Goal: Information Seeking & Learning: Learn about a topic

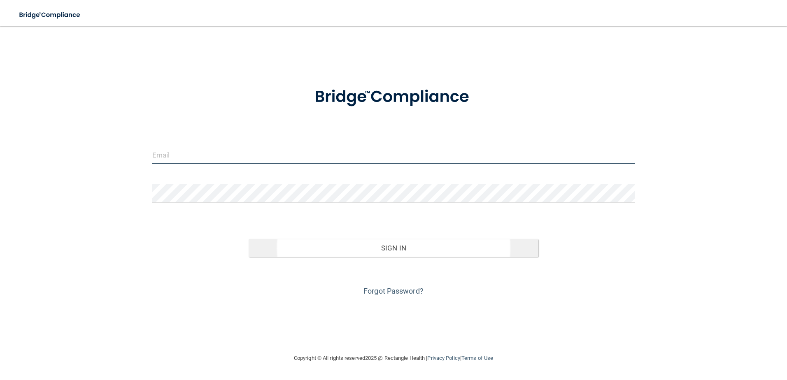
type input "[EMAIL_ADDRESS][DOMAIN_NAME]"
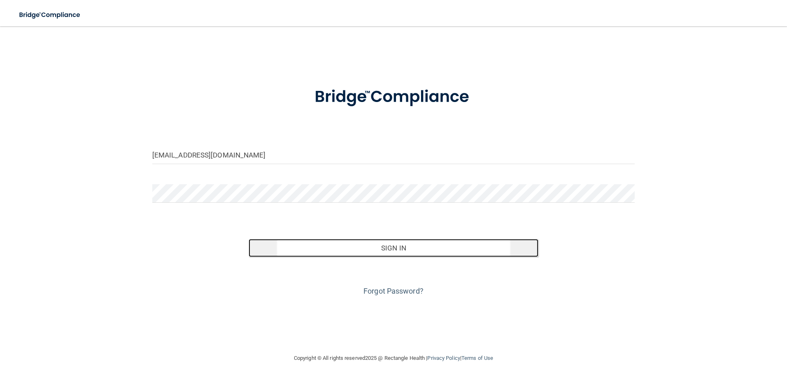
click at [393, 246] on button "Sign In" at bounding box center [394, 248] width 290 height 18
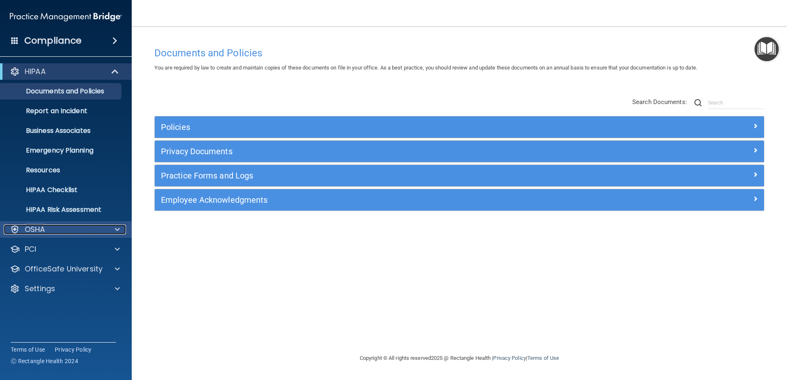
click at [104, 230] on div "OSHA" at bounding box center [55, 230] width 102 height 10
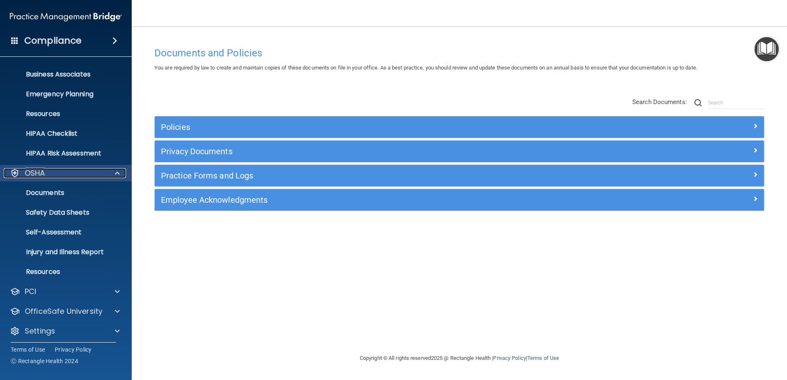
scroll to position [60, 0]
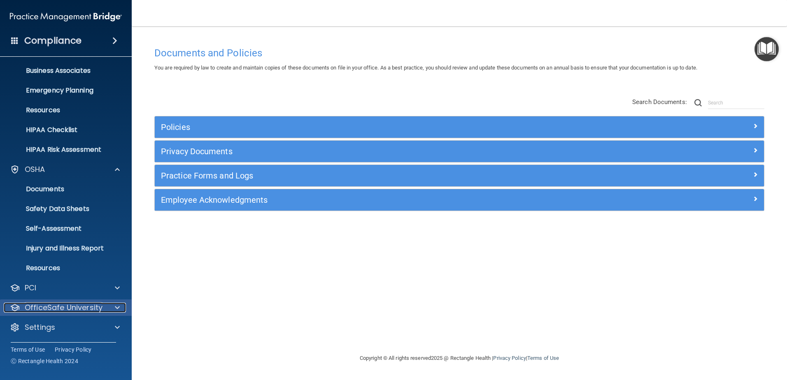
click at [105, 306] on div "OfficeSafe University" at bounding box center [55, 308] width 102 height 10
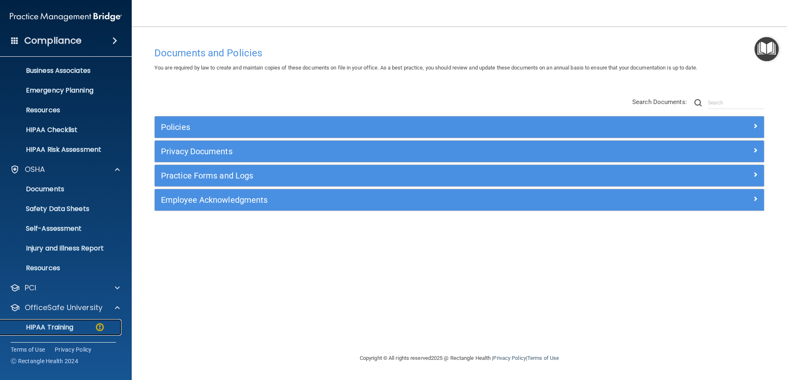
click at [72, 323] on p "HIPAA Training" at bounding box center [39, 327] width 68 height 8
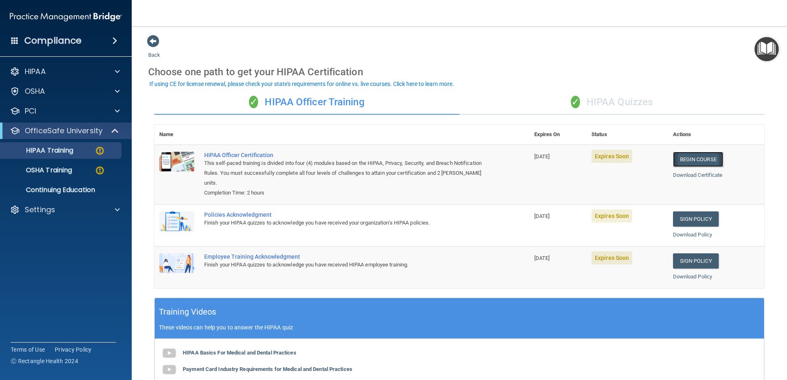
click at [690, 158] on link "Begin Course" at bounding box center [698, 159] width 50 height 15
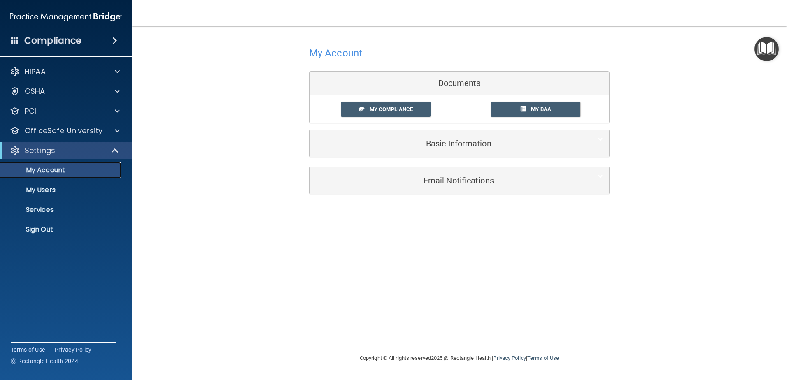
click at [44, 168] on p "My Account" at bounding box center [61, 170] width 112 height 8
click at [51, 128] on p "OfficeSafe University" at bounding box center [64, 131] width 78 height 10
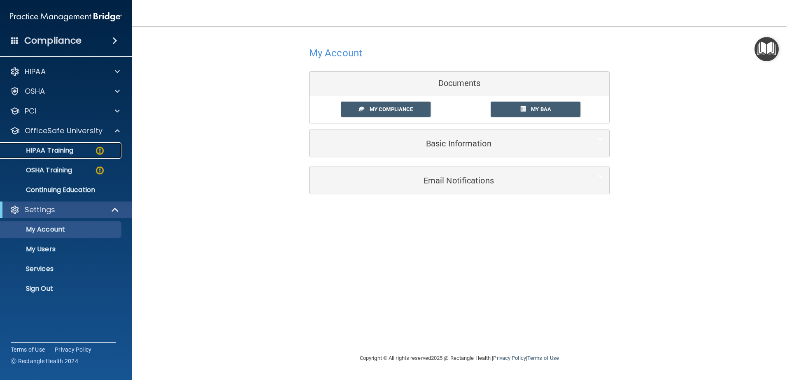
click at [63, 145] on link "HIPAA Training" at bounding box center [57, 150] width 130 height 16
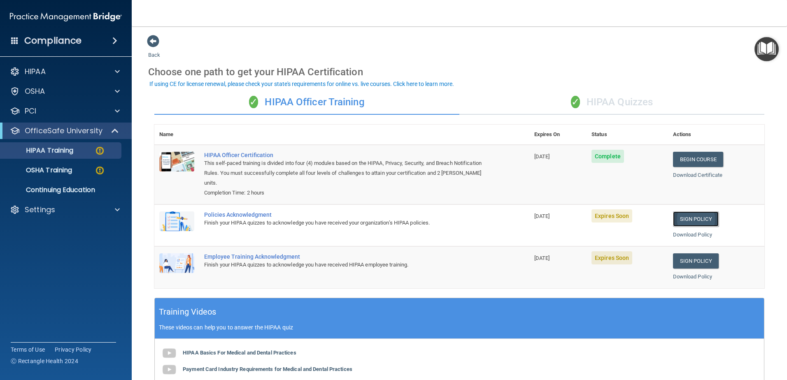
click at [691, 216] on link "Sign Policy" at bounding box center [696, 218] width 46 height 15
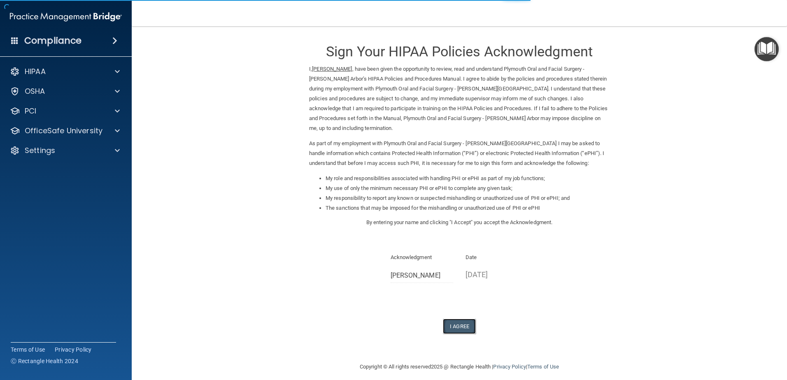
click at [454, 319] on button "I Agree" at bounding box center [459, 326] width 33 height 15
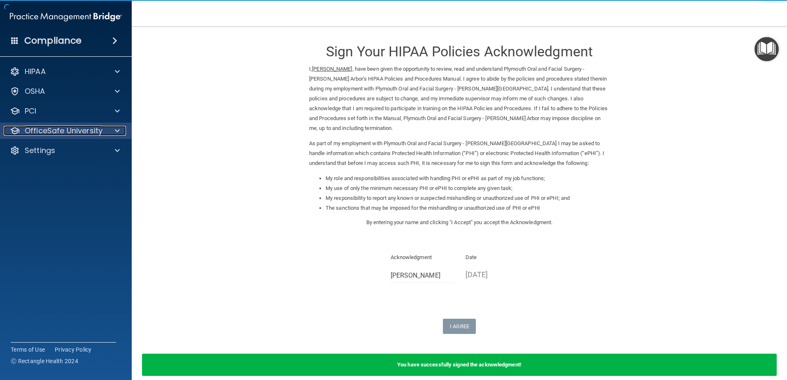
click at [77, 135] on p "OfficeSafe University" at bounding box center [64, 131] width 78 height 10
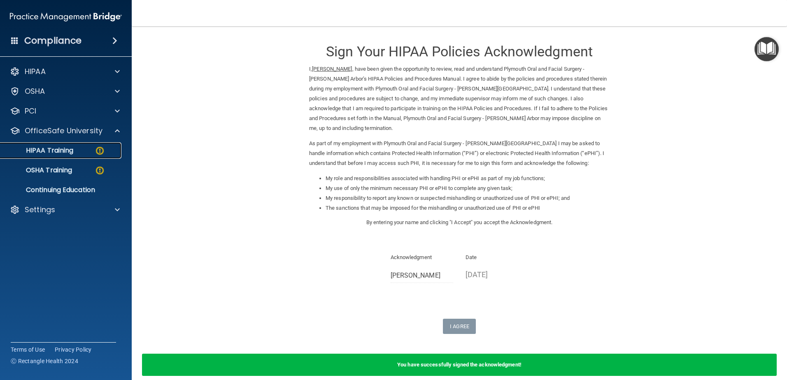
click at [61, 148] on p "HIPAA Training" at bounding box center [39, 150] width 68 height 8
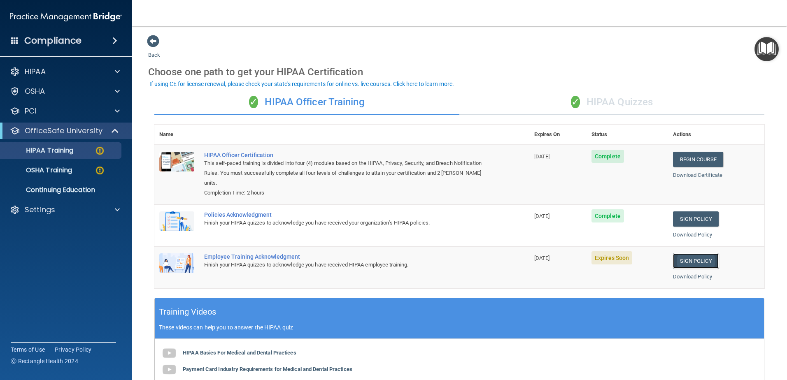
click at [695, 259] on link "Sign Policy" at bounding box center [696, 260] width 46 height 15
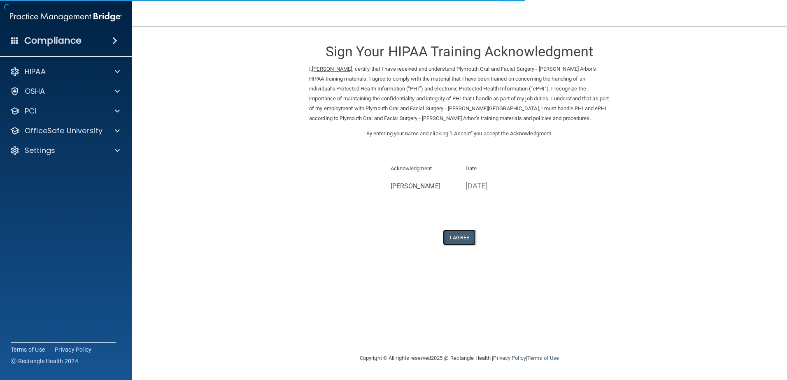
click at [461, 235] on button "I Agree" at bounding box center [459, 237] width 33 height 15
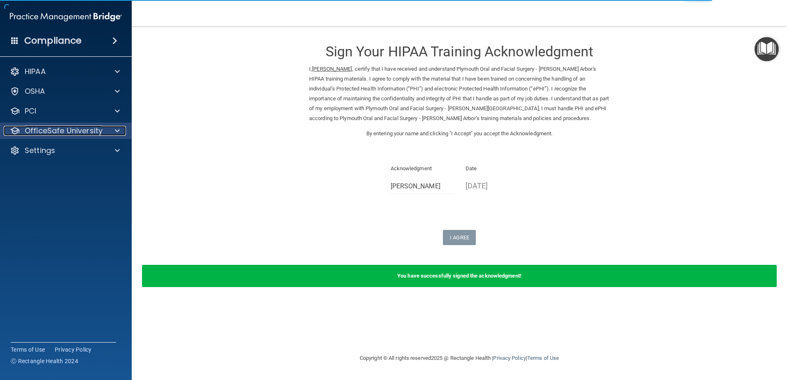
click at [32, 131] on p "OfficeSafe University" at bounding box center [64, 131] width 78 height 10
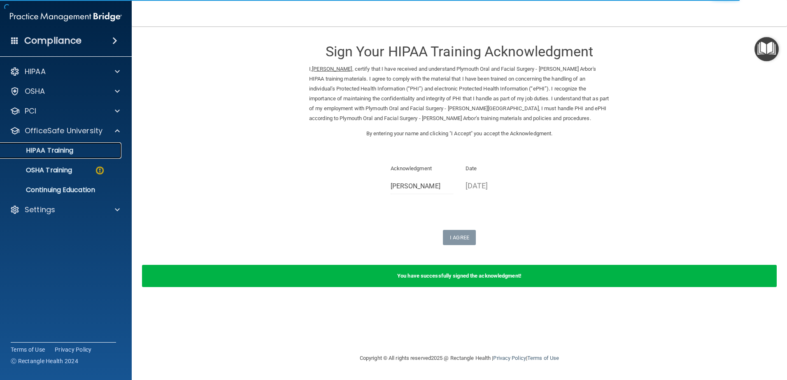
click at [40, 147] on p "HIPAA Training" at bounding box center [39, 150] width 68 height 8
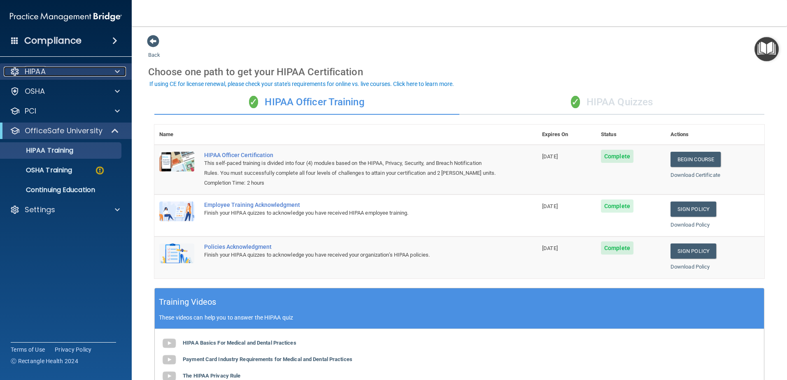
click at [31, 71] on p "HIPAA" at bounding box center [35, 72] width 21 height 10
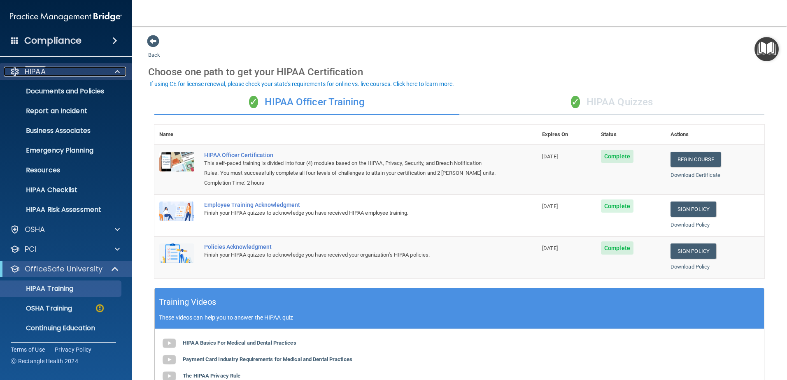
click at [31, 71] on p "HIPAA" at bounding box center [35, 72] width 21 height 10
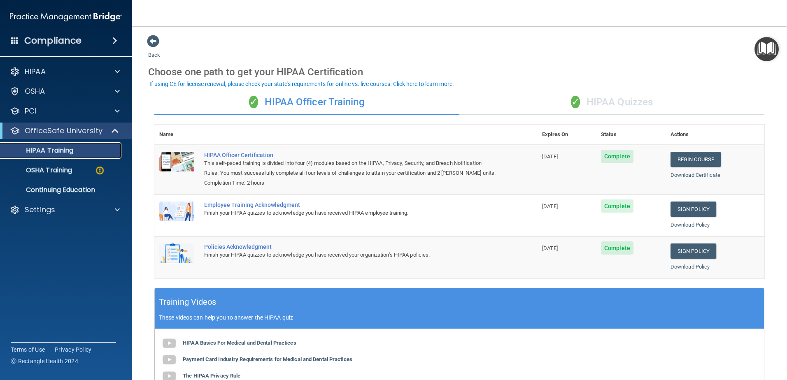
click at [63, 149] on p "HIPAA Training" at bounding box center [39, 150] width 68 height 8
click at [619, 102] on div "✓ HIPAA Quizzes" at bounding box center [611, 102] width 305 height 25
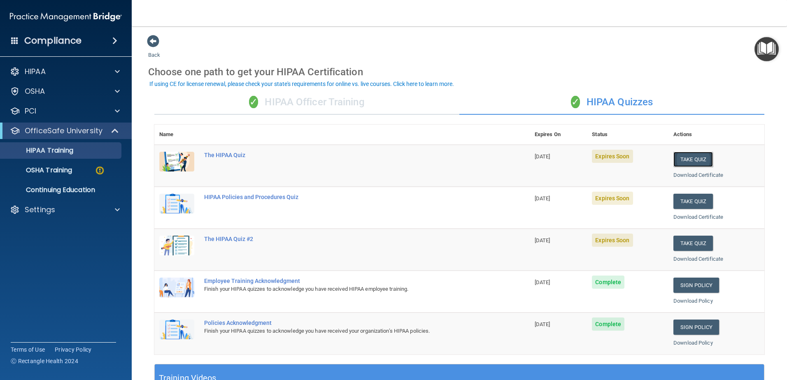
click at [688, 157] on button "Take Quiz" at bounding box center [692, 159] width 39 height 15
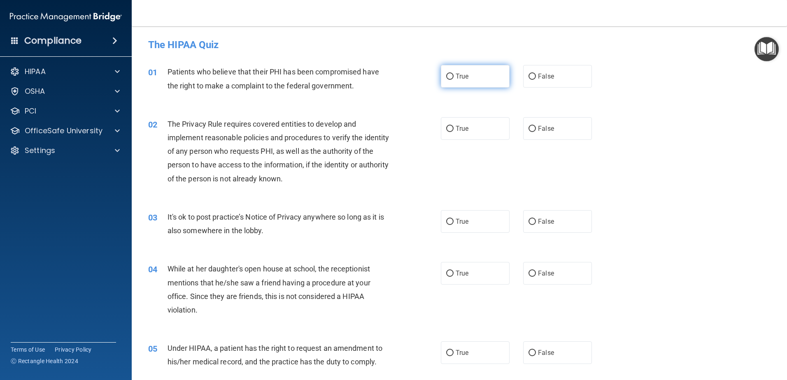
click at [447, 75] on input "True" at bounding box center [449, 77] width 7 height 6
radio input "true"
click at [447, 128] on input "True" at bounding box center [449, 129] width 7 height 6
radio input "true"
click at [528, 221] on input "False" at bounding box center [531, 222] width 7 height 6
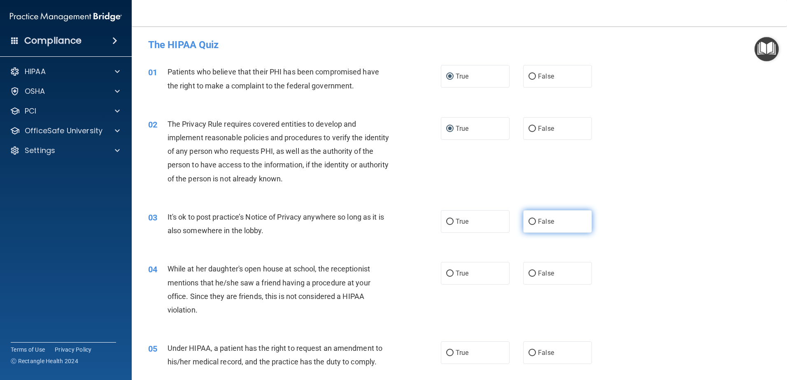
radio input "true"
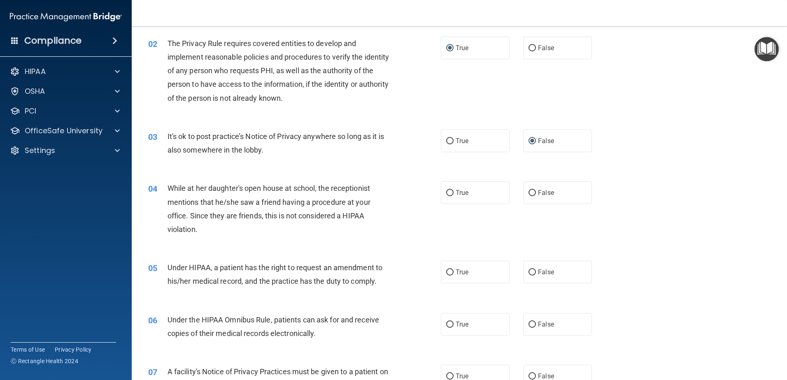
scroll to position [82, 0]
click at [528, 190] on input "False" at bounding box center [531, 191] width 7 height 6
radio input "true"
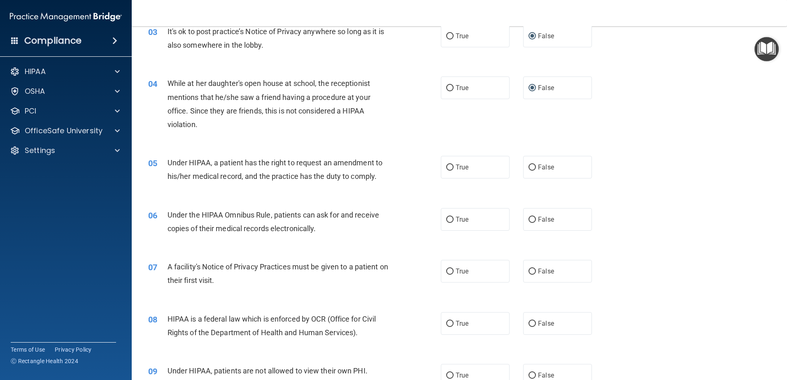
scroll to position [206, 0]
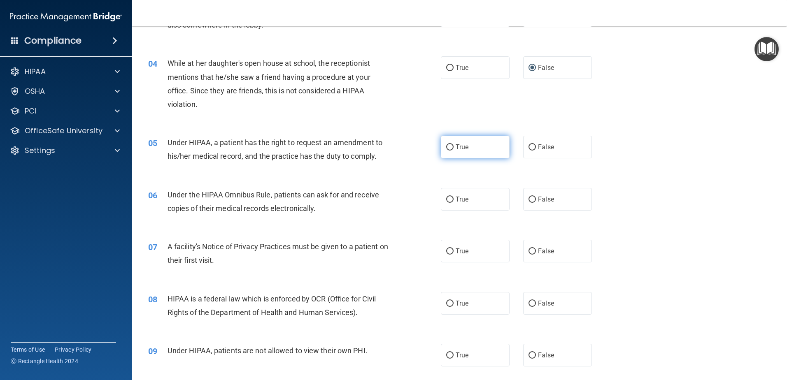
click at [446, 145] on input "True" at bounding box center [449, 147] width 7 height 6
radio input "true"
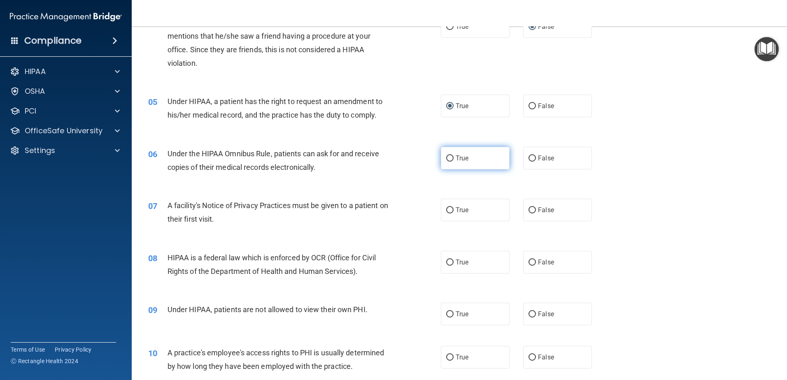
click at [449, 157] on input "True" at bounding box center [449, 159] width 7 height 6
radio input "true"
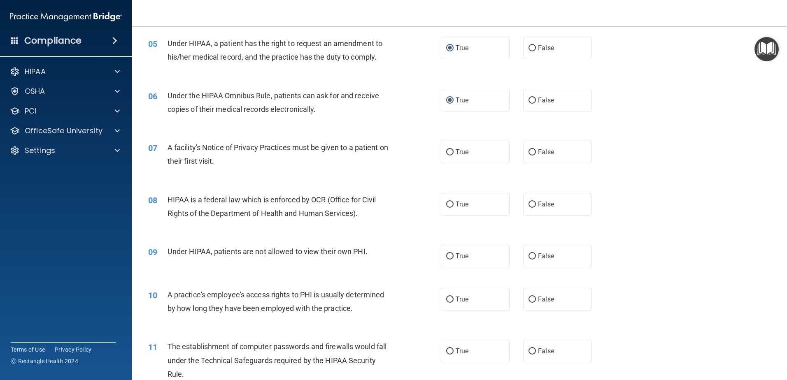
scroll to position [329, 0]
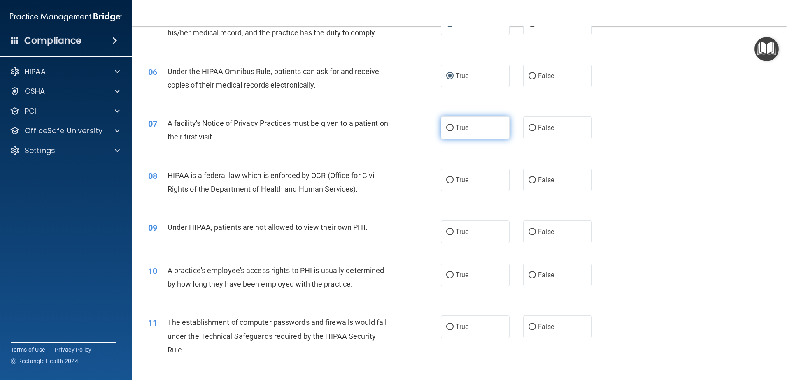
click at [448, 126] on input "True" at bounding box center [449, 128] width 7 height 6
radio input "true"
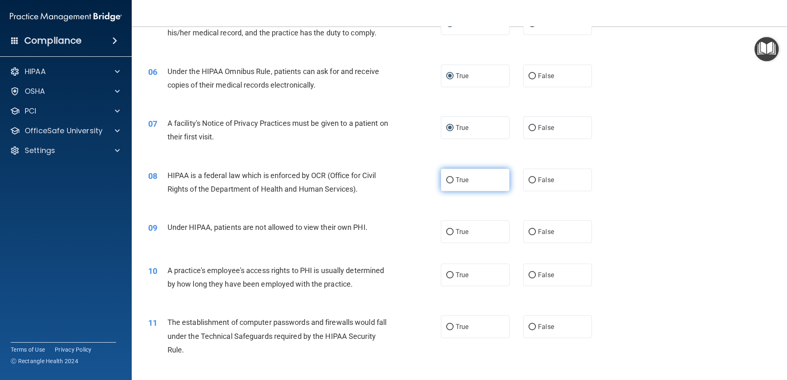
click at [446, 180] on input "True" at bounding box center [449, 180] width 7 height 6
radio input "true"
click at [530, 233] on input "False" at bounding box center [531, 232] width 7 height 6
radio input "true"
click at [528, 276] on input "False" at bounding box center [531, 275] width 7 height 6
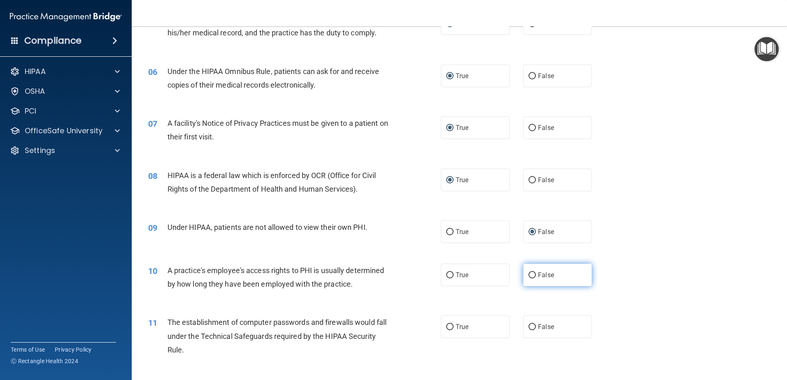
radio input "true"
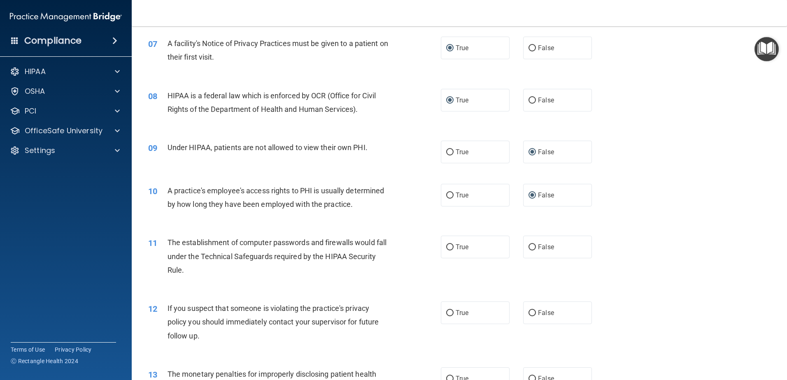
scroll to position [453, 0]
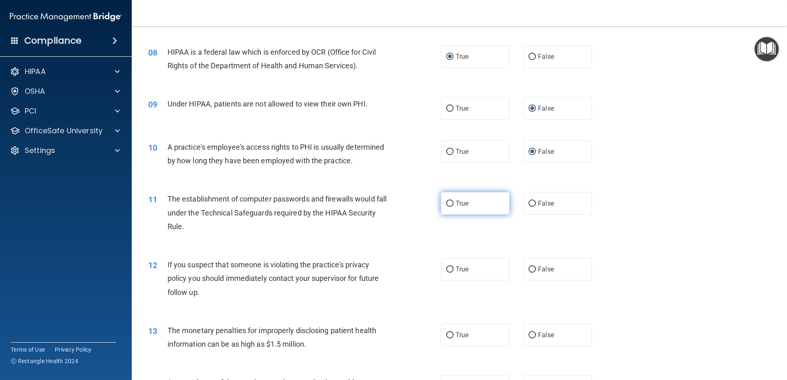
click at [450, 205] on input "True" at bounding box center [449, 204] width 7 height 6
radio input "true"
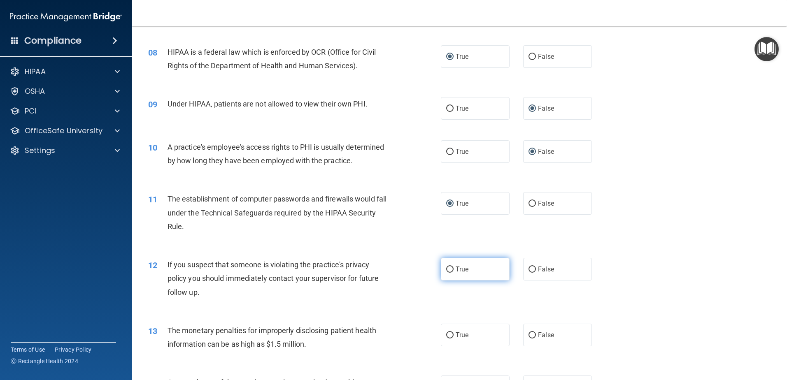
click at [447, 269] on input "True" at bounding box center [449, 270] width 7 height 6
radio input "true"
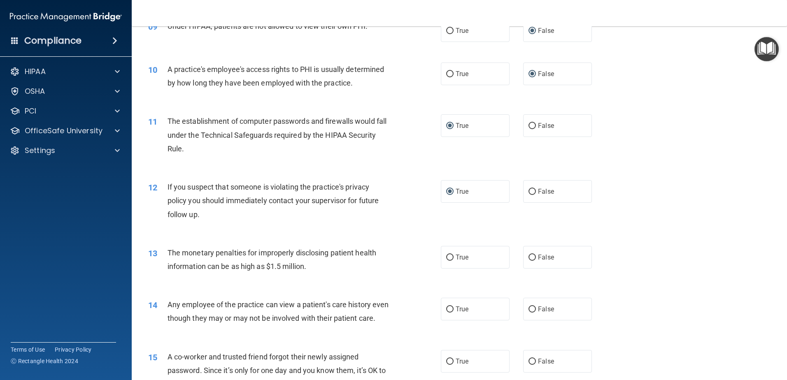
scroll to position [535, 0]
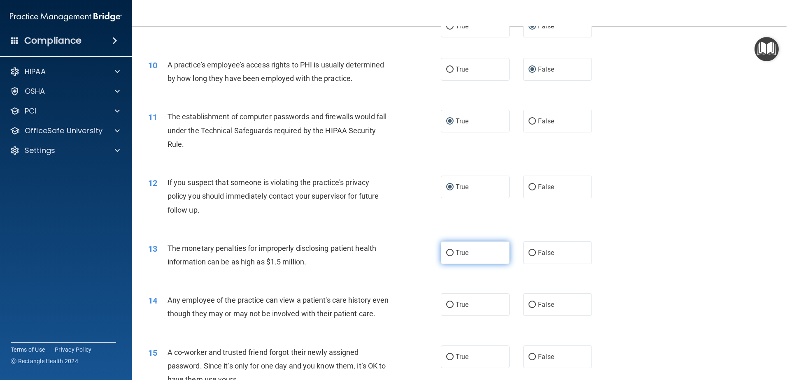
click at [447, 252] on input "True" at bounding box center [449, 253] width 7 height 6
radio input "true"
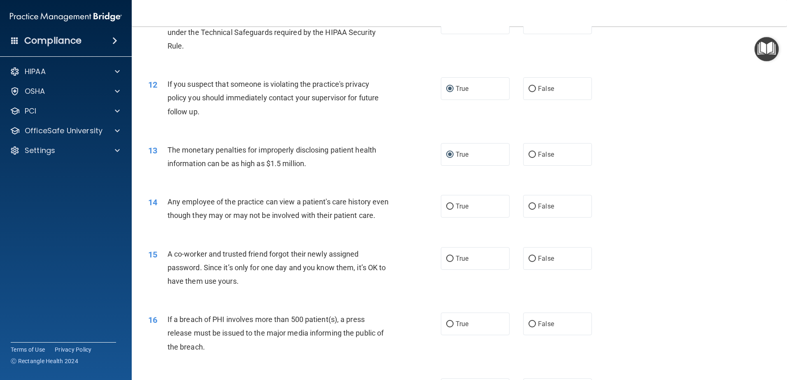
scroll to position [658, 0]
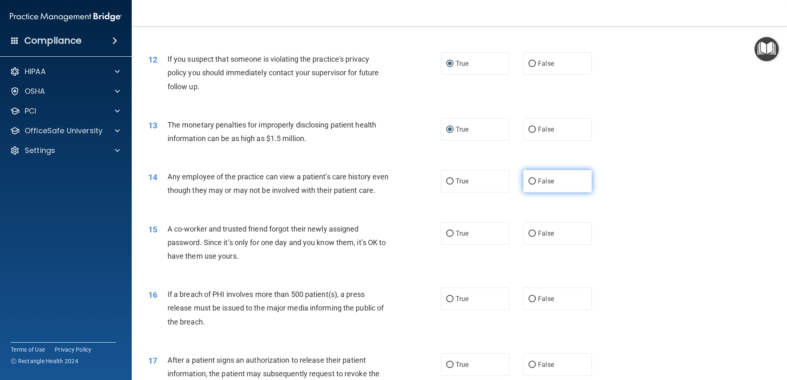
click at [528, 182] on input "False" at bounding box center [531, 182] width 7 height 6
radio input "true"
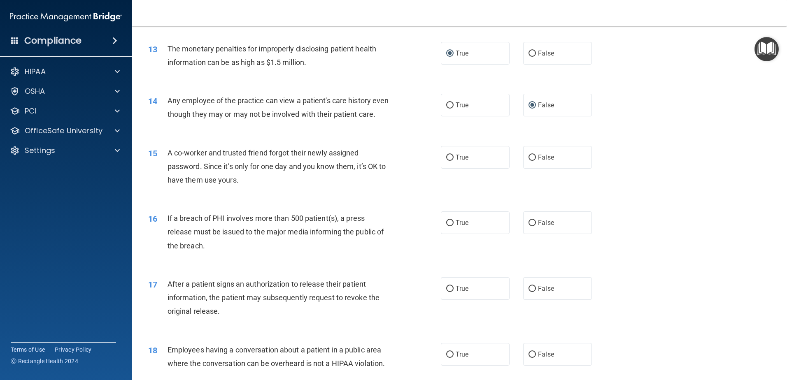
scroll to position [741, 0]
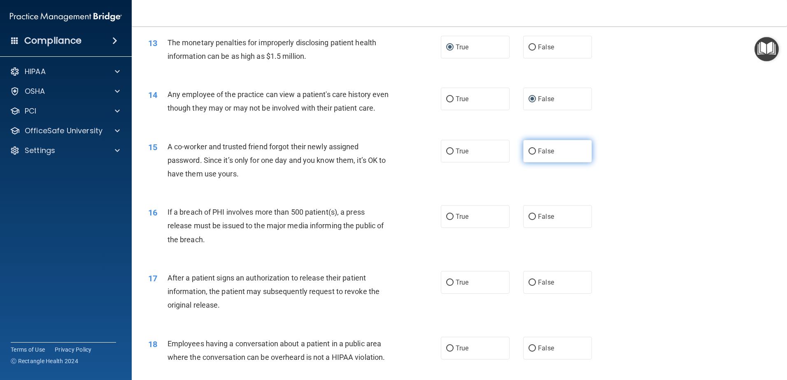
click at [532, 155] on input "False" at bounding box center [531, 152] width 7 height 6
radio input "true"
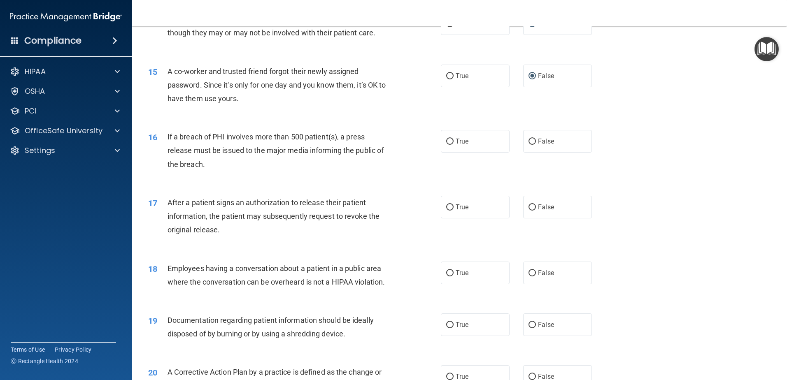
scroll to position [823, 0]
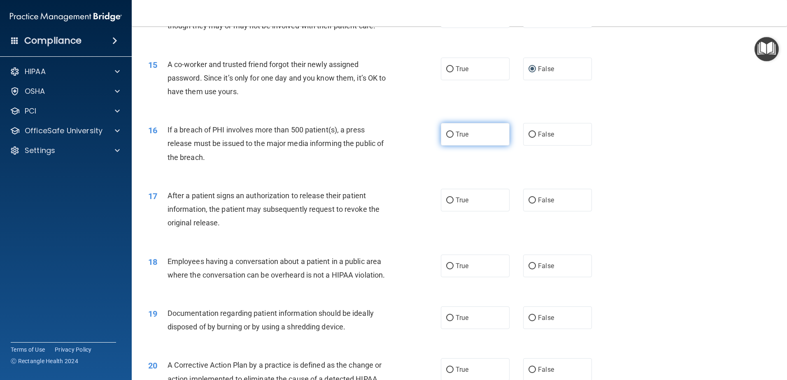
click at [449, 138] on input "True" at bounding box center [449, 135] width 7 height 6
radio input "true"
click at [446, 204] on input "True" at bounding box center [449, 200] width 7 height 6
radio input "true"
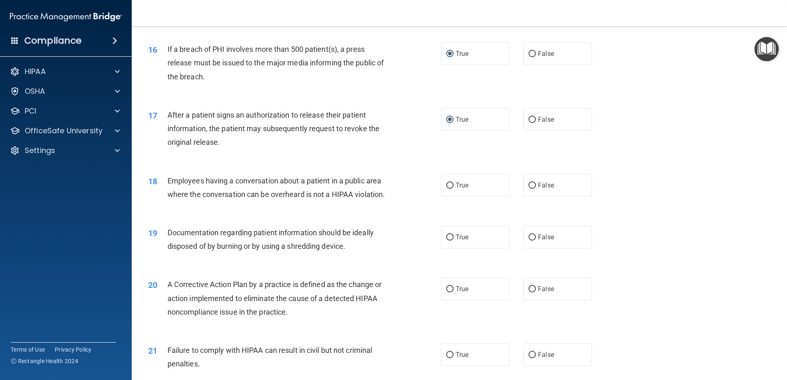
scroll to position [905, 0]
click at [529, 187] on input "False" at bounding box center [531, 184] width 7 height 6
radio input "true"
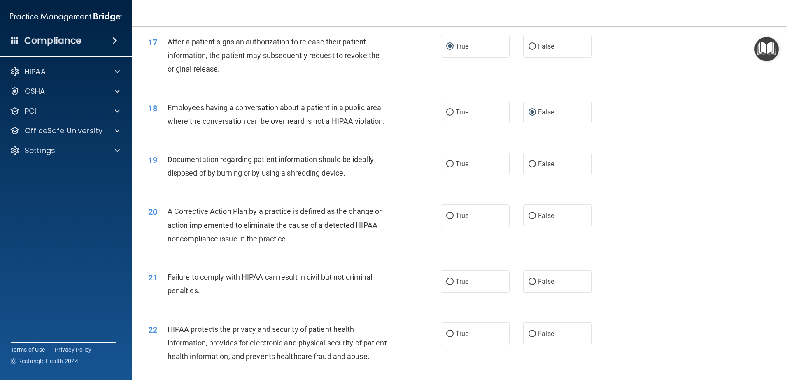
scroll to position [987, 0]
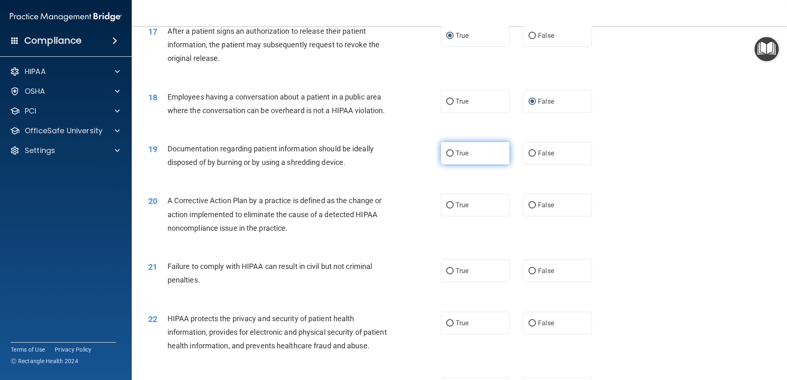
click at [448, 157] on input "True" at bounding box center [449, 154] width 7 height 6
radio input "true"
click at [447, 209] on input "True" at bounding box center [449, 205] width 7 height 6
radio input "true"
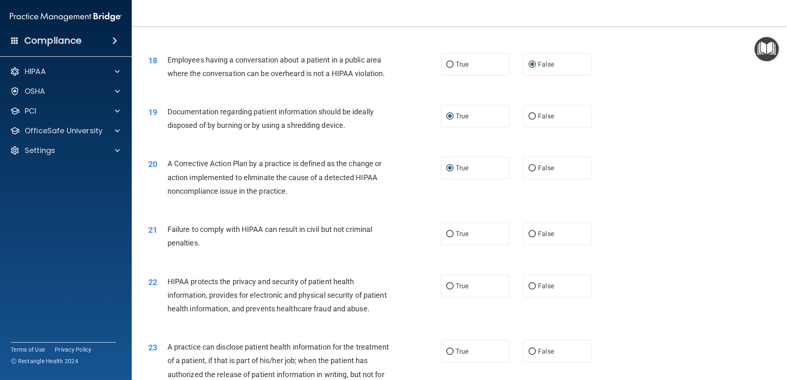
scroll to position [1070, 0]
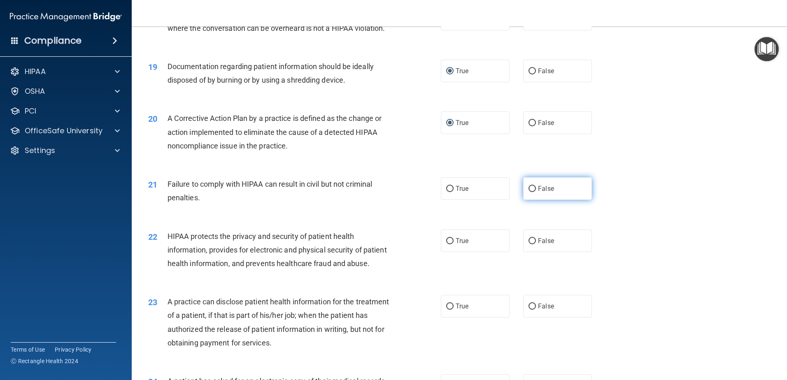
click at [528, 192] on input "False" at bounding box center [531, 189] width 7 height 6
radio input "true"
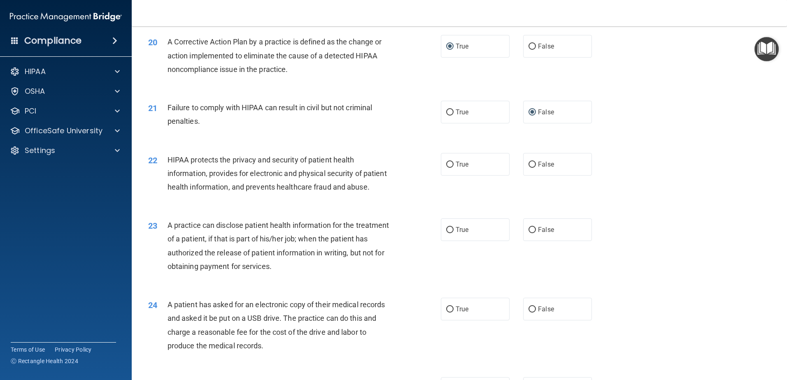
scroll to position [1152, 0]
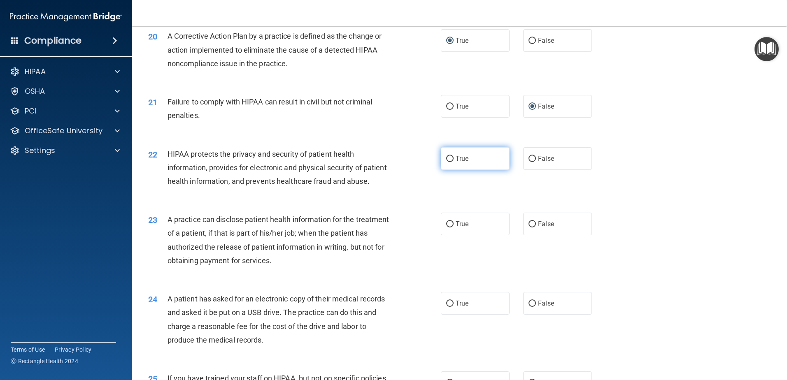
drag, startPoint x: 446, startPoint y: 175, endPoint x: 442, endPoint y: 179, distance: 5.0
click at [446, 162] on input "True" at bounding box center [449, 159] width 7 height 6
radio input "true"
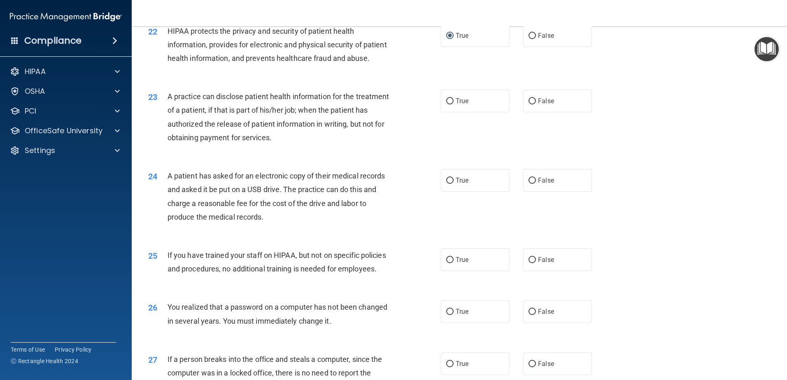
scroll to position [1275, 0]
click at [529, 104] on input "False" at bounding box center [531, 101] width 7 height 6
radio input "true"
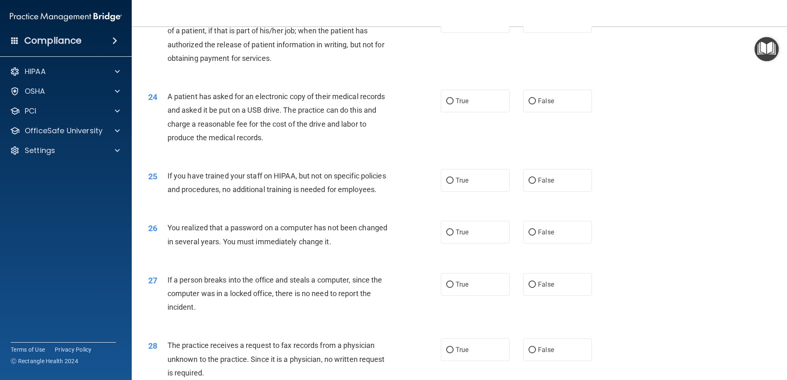
scroll to position [1358, 0]
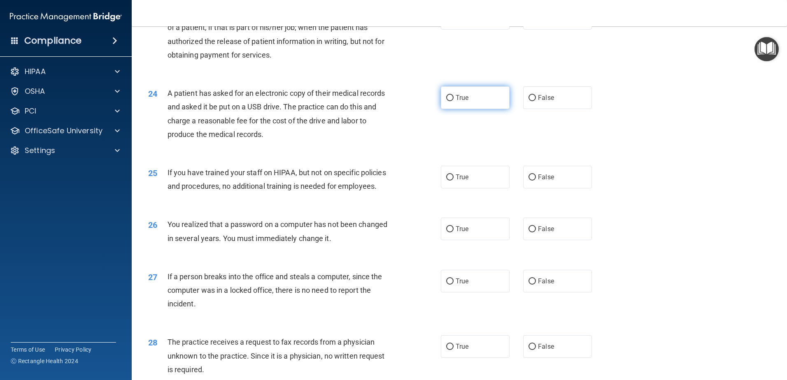
click at [447, 101] on input "True" at bounding box center [449, 98] width 7 height 6
radio input "true"
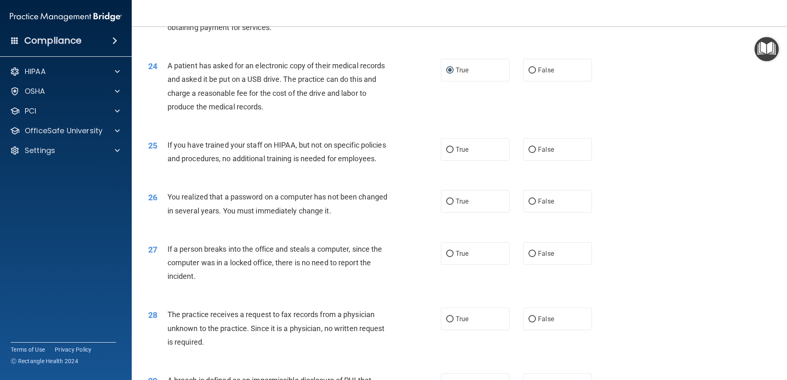
scroll to position [1440, 0]
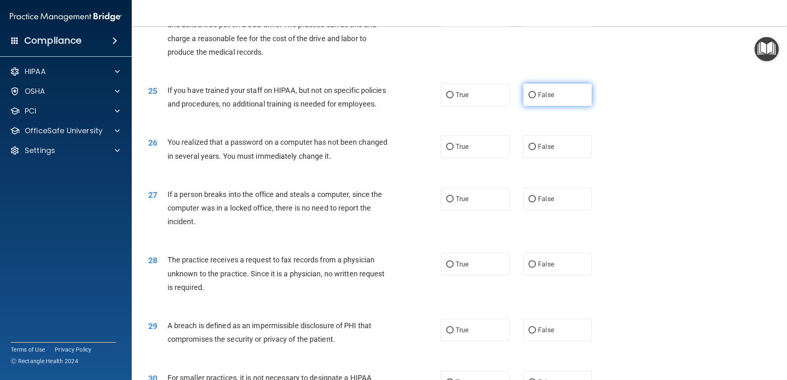
click at [529, 98] on input "False" at bounding box center [531, 95] width 7 height 6
radio input "true"
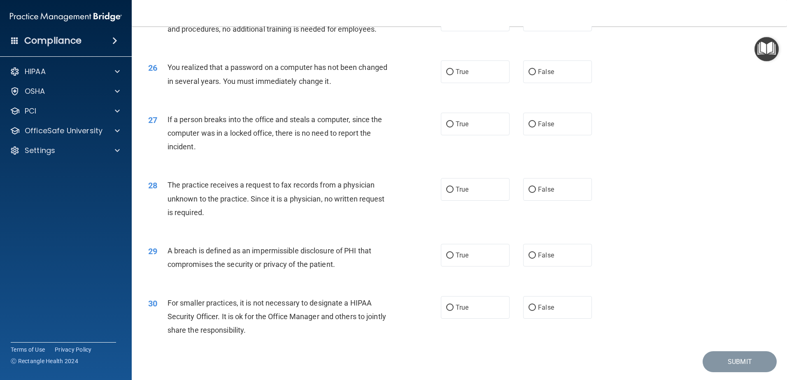
scroll to position [1522, 0]
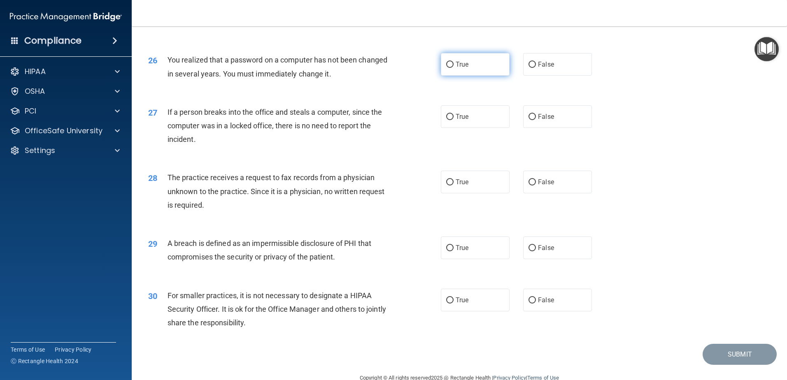
click at [447, 68] on input "True" at bounding box center [449, 65] width 7 height 6
radio input "true"
click at [528, 120] on input "False" at bounding box center [531, 117] width 7 height 6
radio input "true"
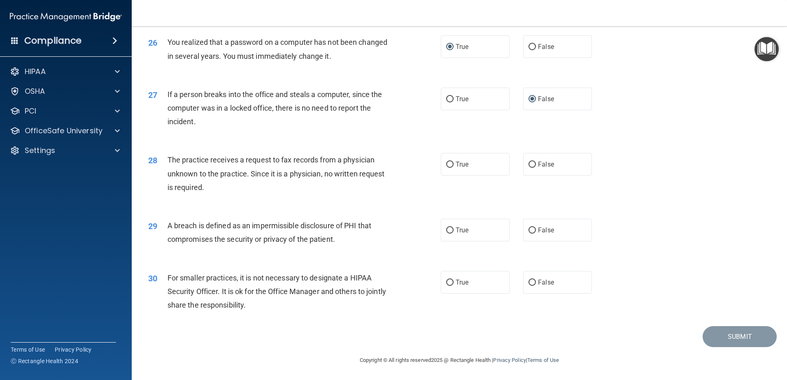
scroll to position [1581, 0]
drag, startPoint x: 447, startPoint y: 163, endPoint x: 446, endPoint y: 167, distance: 4.8
click at [447, 163] on input "True" at bounding box center [449, 165] width 7 height 6
radio input "true"
click at [446, 230] on input "True" at bounding box center [449, 231] width 7 height 6
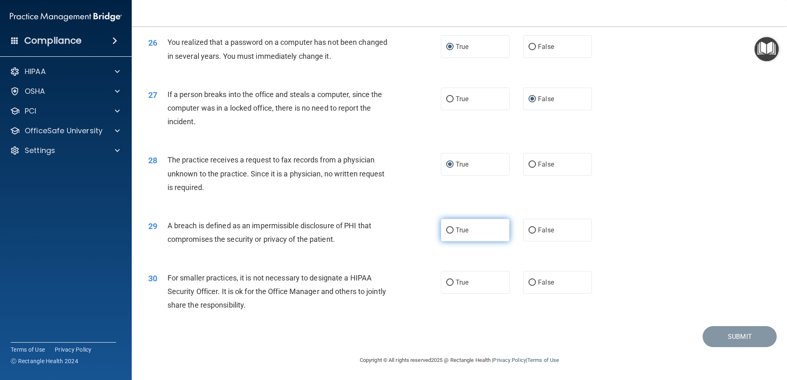
radio input "true"
click at [527, 278] on label "False" at bounding box center [557, 282] width 69 height 23
click at [528, 280] on input "False" at bounding box center [531, 283] width 7 height 6
radio input "true"
click at [734, 334] on button "Submit" at bounding box center [739, 336] width 74 height 21
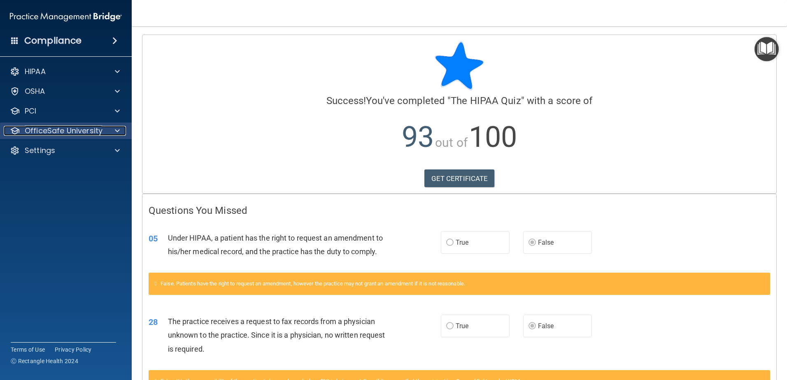
click at [110, 128] on div at bounding box center [116, 131] width 21 height 10
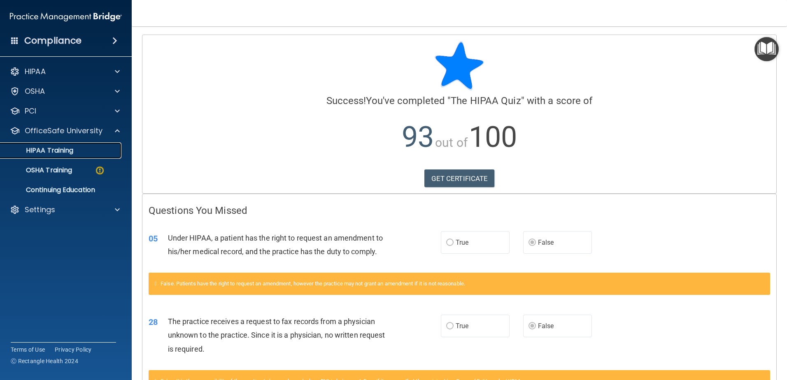
click at [76, 148] on div "HIPAA Training" at bounding box center [61, 150] width 112 height 8
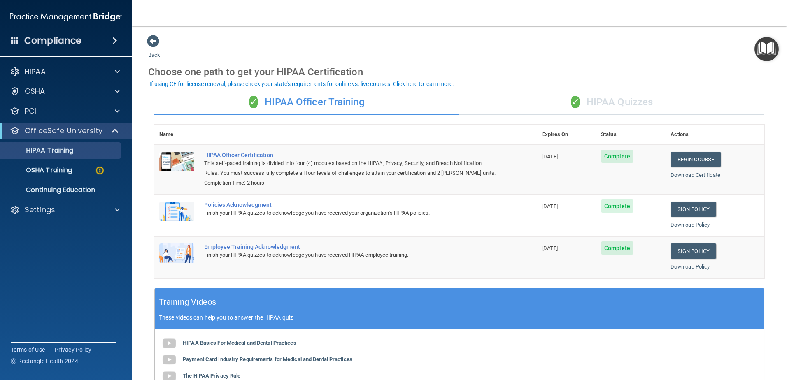
click at [617, 95] on div "✓ HIPAA Quizzes" at bounding box center [611, 102] width 305 height 25
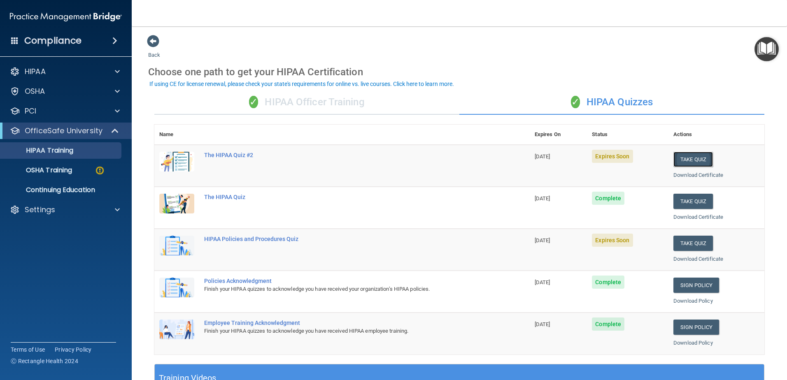
click at [688, 157] on button "Take Quiz" at bounding box center [692, 159] width 39 height 15
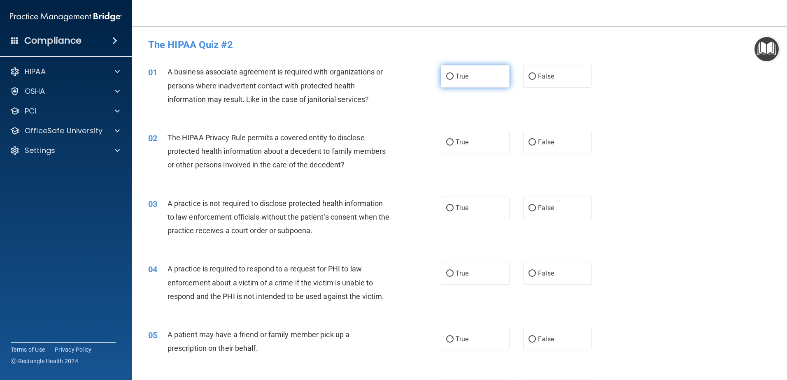
click at [446, 77] on input "True" at bounding box center [449, 77] width 7 height 6
radio input "true"
click at [446, 140] on input "True" at bounding box center [449, 142] width 7 height 6
radio input "true"
click at [529, 206] on input "False" at bounding box center [531, 208] width 7 height 6
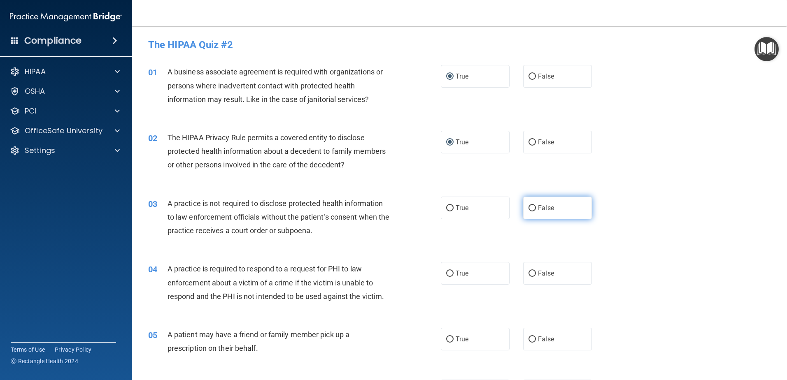
radio input "true"
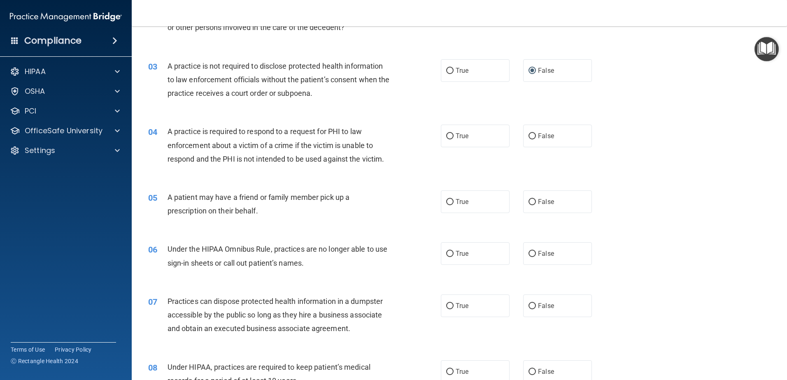
scroll to position [165, 0]
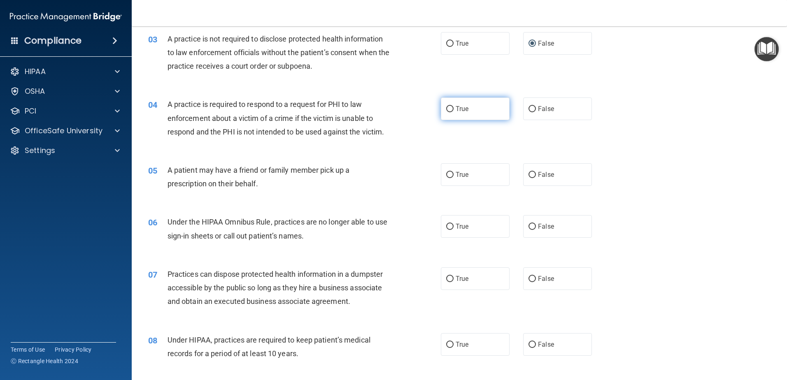
click at [444, 105] on label "True" at bounding box center [475, 109] width 69 height 23
click at [446, 106] on input "True" at bounding box center [449, 109] width 7 height 6
radio input "true"
click at [448, 172] on input "True" at bounding box center [449, 175] width 7 height 6
radio input "true"
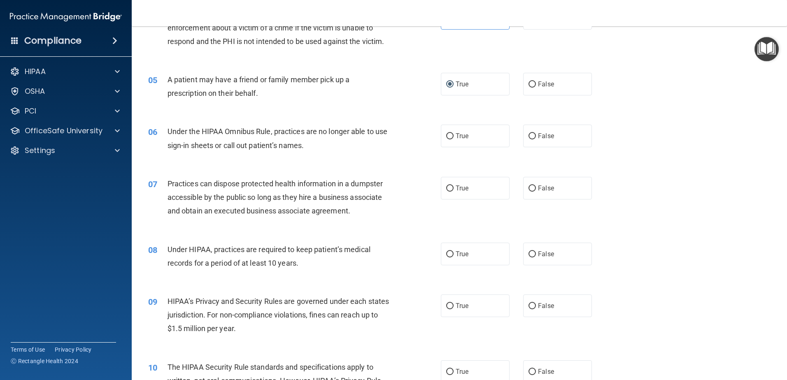
scroll to position [288, 0]
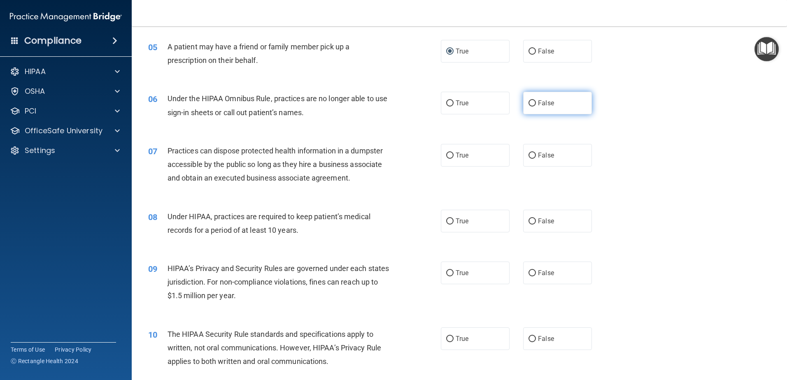
click at [530, 101] on input "False" at bounding box center [531, 103] width 7 height 6
radio input "true"
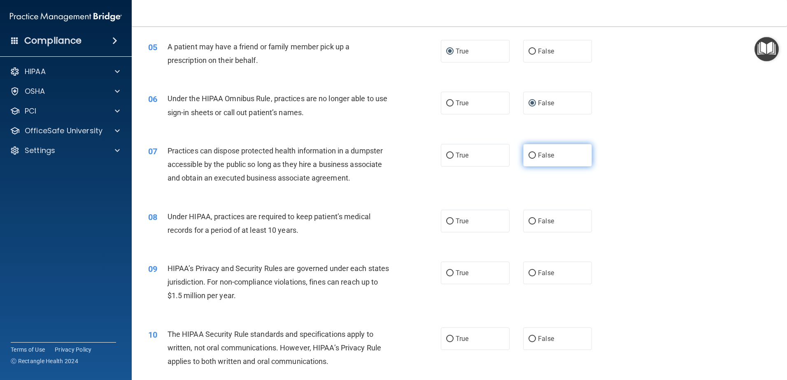
click at [530, 153] on input "False" at bounding box center [531, 156] width 7 height 6
radio input "true"
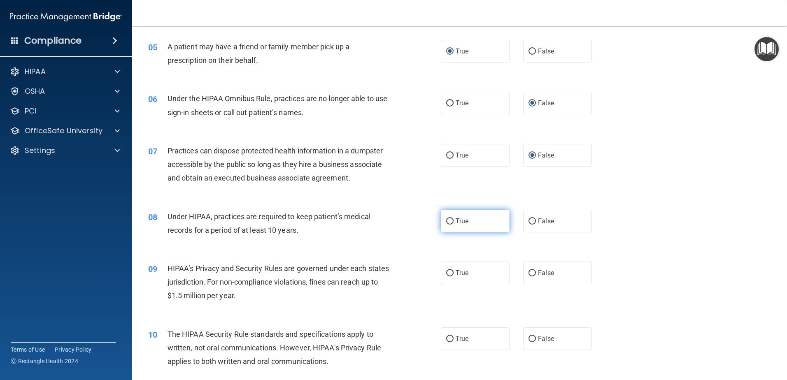
click at [448, 220] on input "True" at bounding box center [449, 221] width 7 height 6
radio input "true"
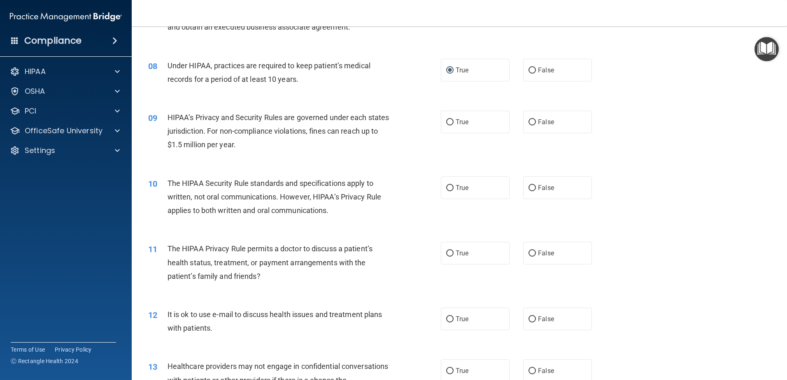
scroll to position [453, 0]
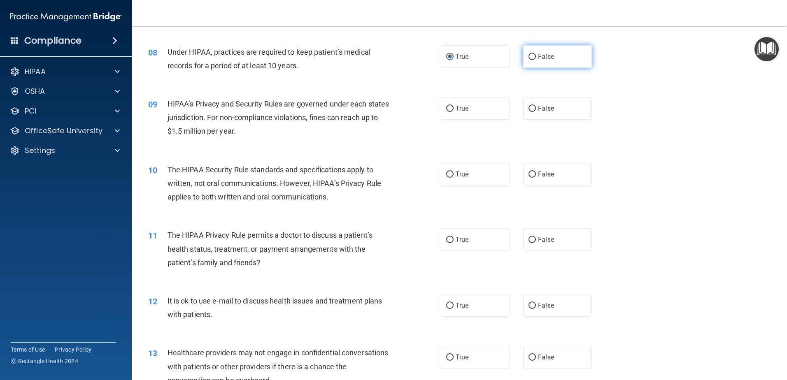
click at [528, 54] on input "False" at bounding box center [531, 57] width 7 height 6
radio input "true"
radio input "false"
click at [446, 110] on input "True" at bounding box center [449, 109] width 7 height 6
radio input "true"
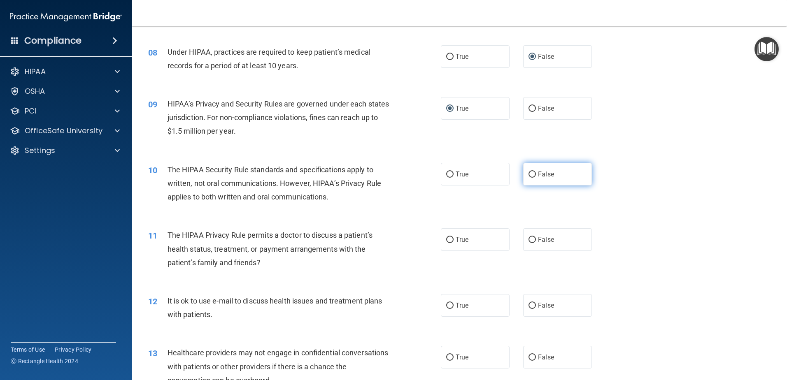
click at [529, 170] on label "False" at bounding box center [557, 174] width 69 height 23
click at [529, 172] on input "False" at bounding box center [531, 175] width 7 height 6
radio input "true"
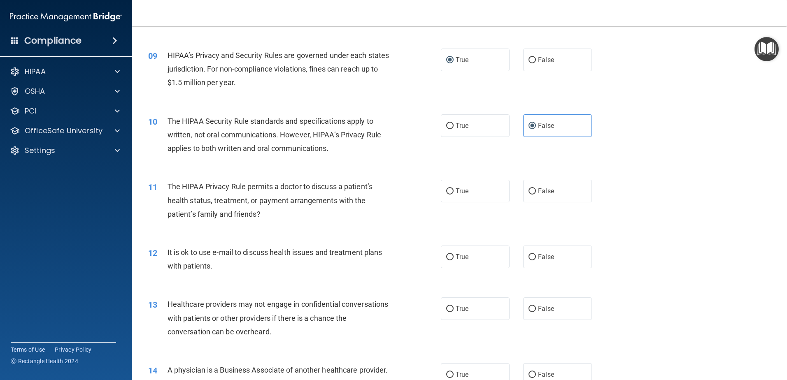
scroll to position [576, 0]
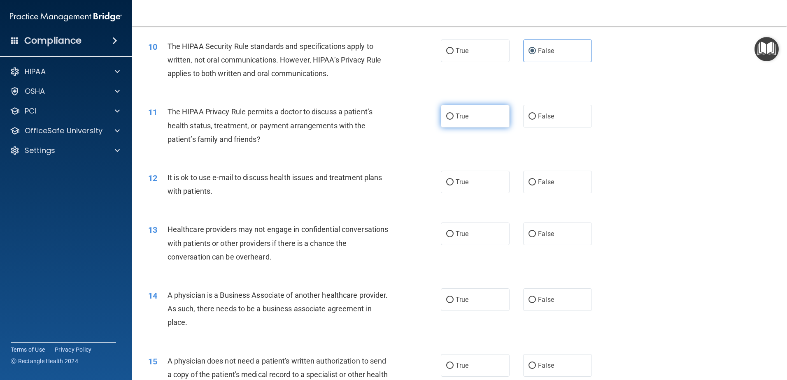
click at [446, 120] on input "True" at bounding box center [449, 117] width 7 height 6
radio input "true"
click at [448, 184] on input "True" at bounding box center [449, 182] width 7 height 6
radio input "true"
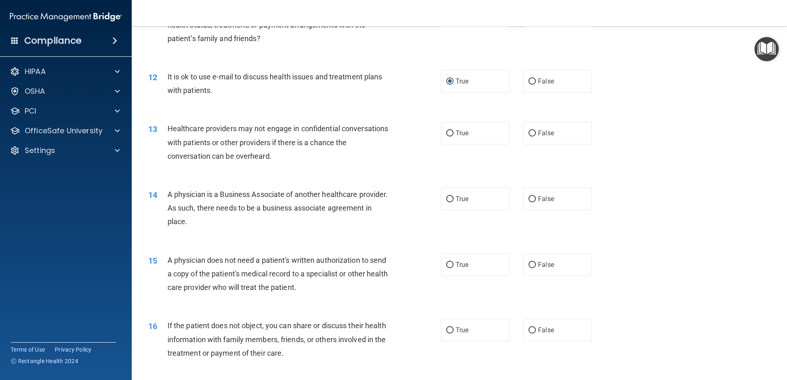
scroll to position [699, 0]
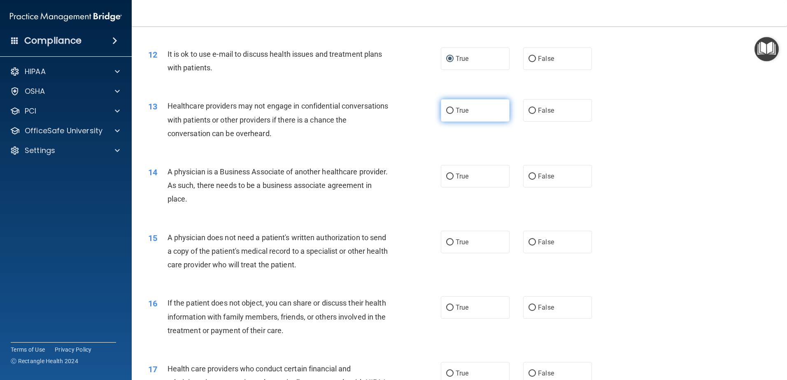
click at [447, 109] on input "True" at bounding box center [449, 111] width 7 height 6
radio input "true"
click at [538, 173] on span "False" at bounding box center [546, 176] width 16 height 8
click at [534, 174] on input "False" at bounding box center [531, 177] width 7 height 6
radio input "true"
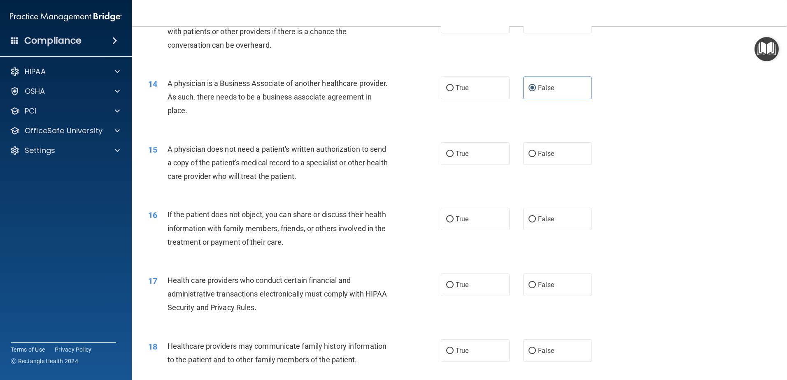
scroll to position [823, 0]
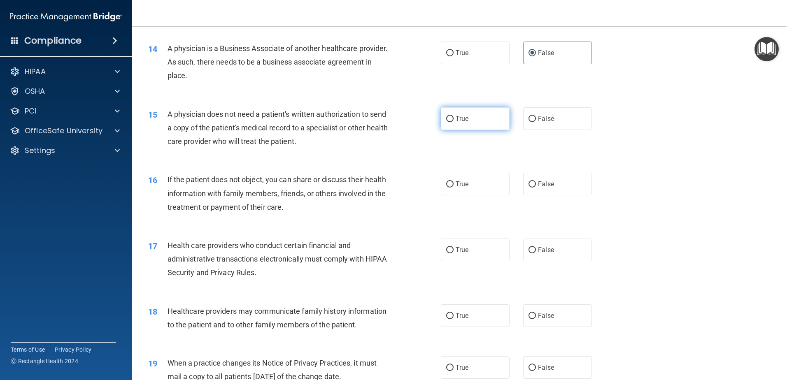
click at [449, 119] on input "True" at bounding box center [449, 119] width 7 height 6
radio input "true"
click at [455, 184] on span "True" at bounding box center [461, 184] width 13 height 8
click at [453, 184] on input "True" at bounding box center [449, 184] width 7 height 6
radio input "true"
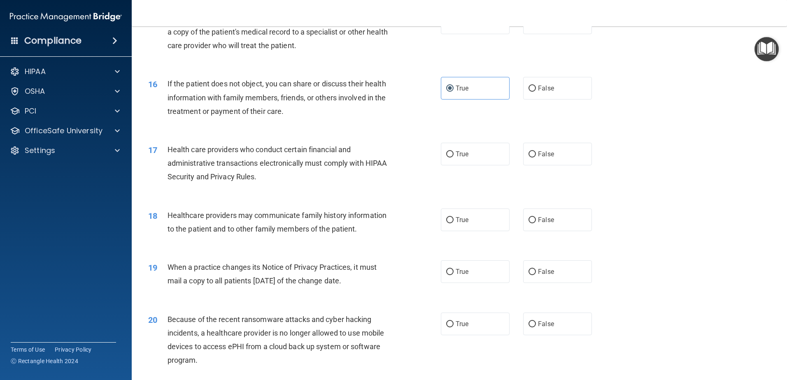
scroll to position [946, 0]
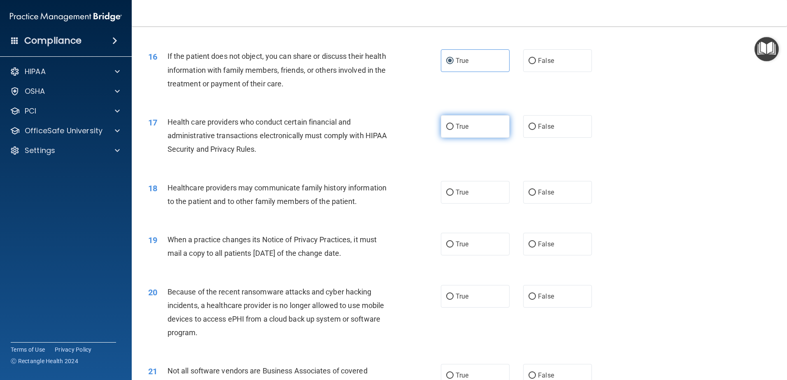
click at [446, 129] on input "True" at bounding box center [449, 127] width 7 height 6
radio input "true"
click at [446, 191] on input "True" at bounding box center [449, 193] width 7 height 6
radio input "true"
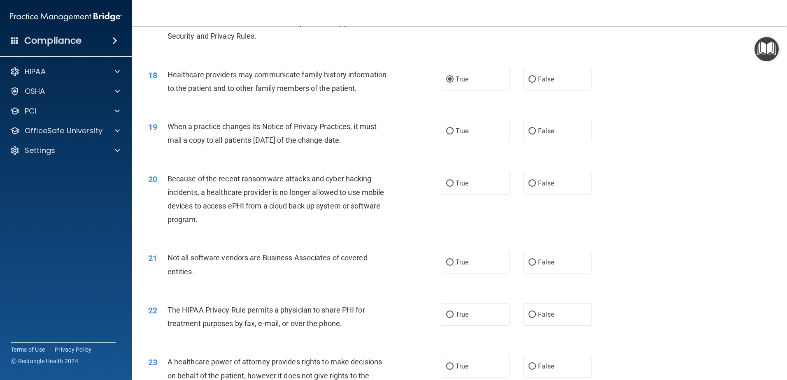
scroll to position [1070, 0]
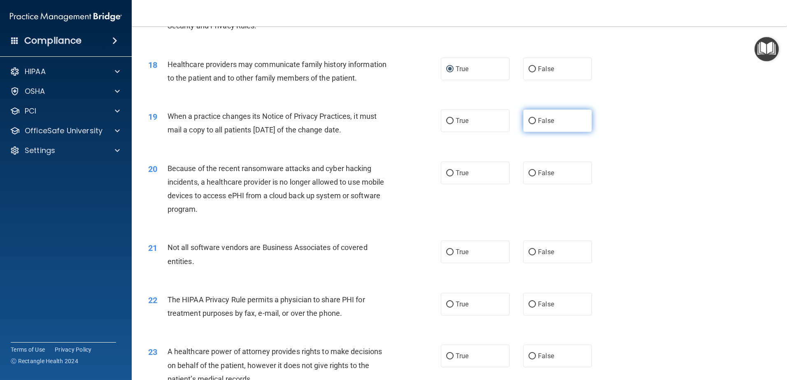
click at [528, 121] on input "False" at bounding box center [531, 121] width 7 height 6
radio input "true"
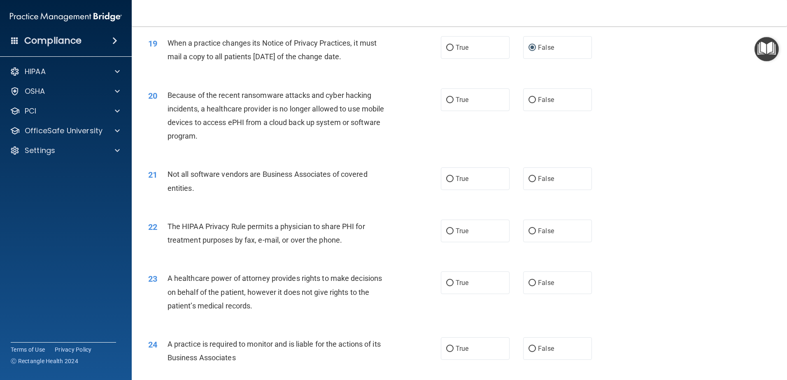
scroll to position [1152, 0]
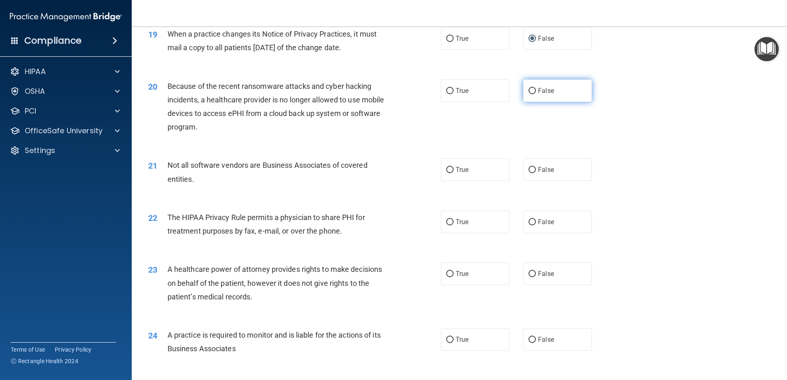
click at [530, 88] on input "False" at bounding box center [531, 91] width 7 height 6
radio input "true"
click at [448, 168] on input "True" at bounding box center [449, 170] width 7 height 6
radio input "true"
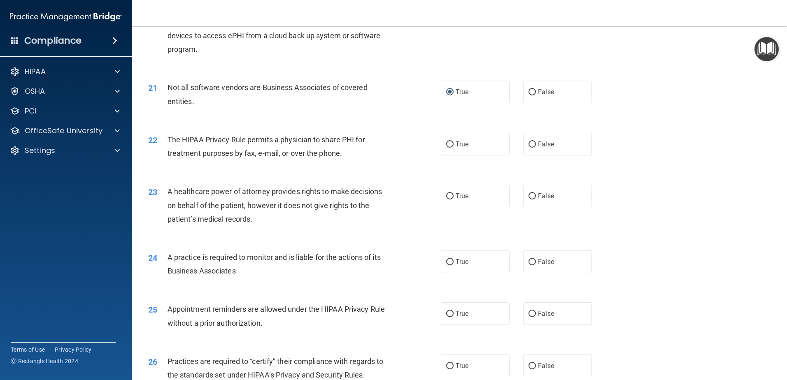
scroll to position [1234, 0]
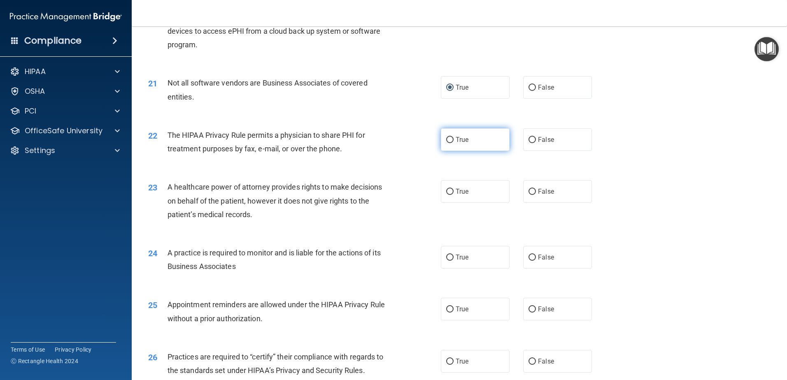
click at [448, 139] on input "True" at bounding box center [449, 140] width 7 height 6
radio input "true"
click at [446, 189] on input "True" at bounding box center [449, 192] width 7 height 6
radio input "true"
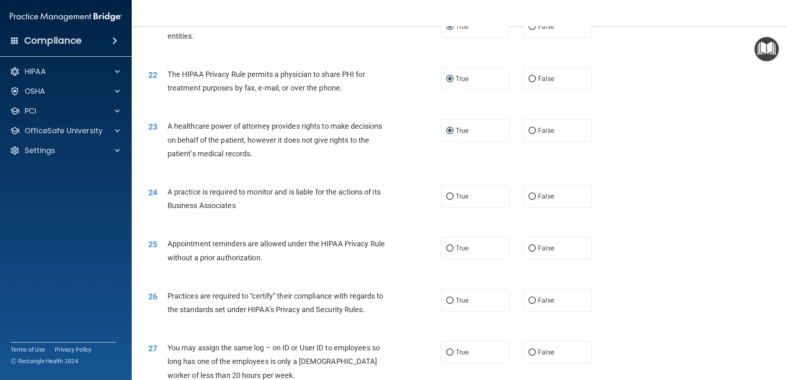
scroll to position [1317, 0]
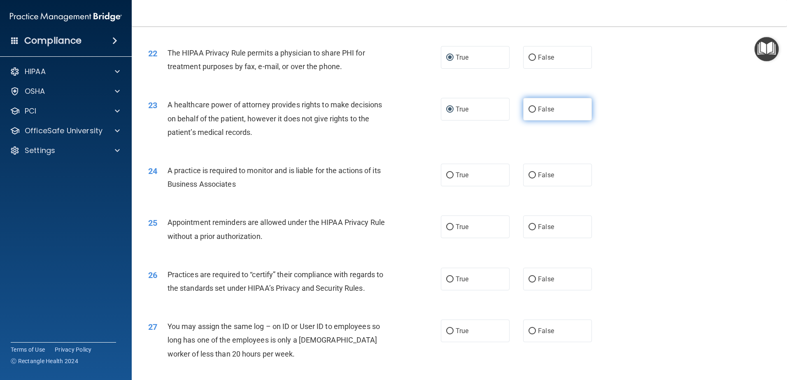
click at [530, 109] on input "False" at bounding box center [531, 110] width 7 height 6
radio input "true"
radio input "false"
click at [448, 176] on input "True" at bounding box center [449, 175] width 7 height 6
radio input "true"
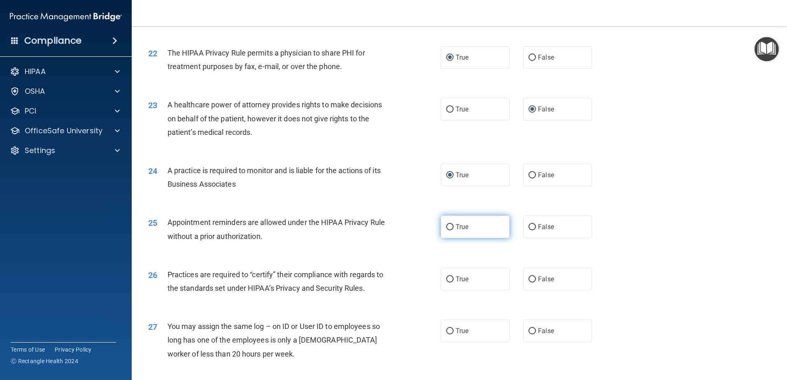
click at [447, 226] on input "True" at bounding box center [449, 227] width 7 height 6
radio input "true"
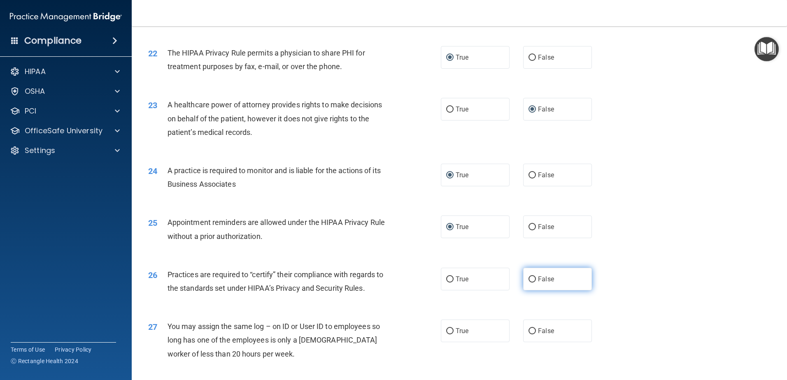
click at [528, 280] on input "False" at bounding box center [531, 279] width 7 height 6
radio input "true"
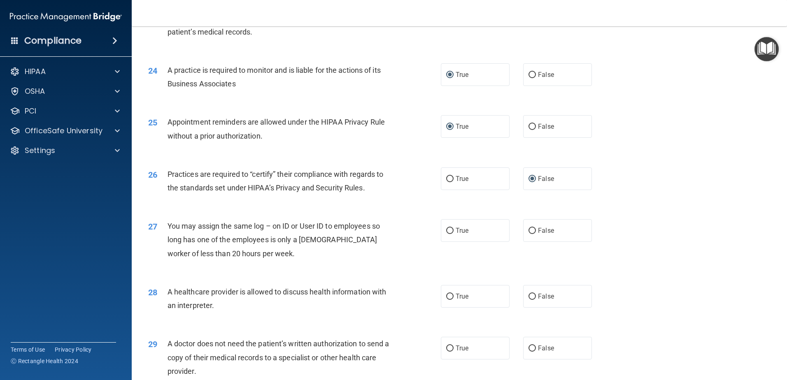
scroll to position [1440, 0]
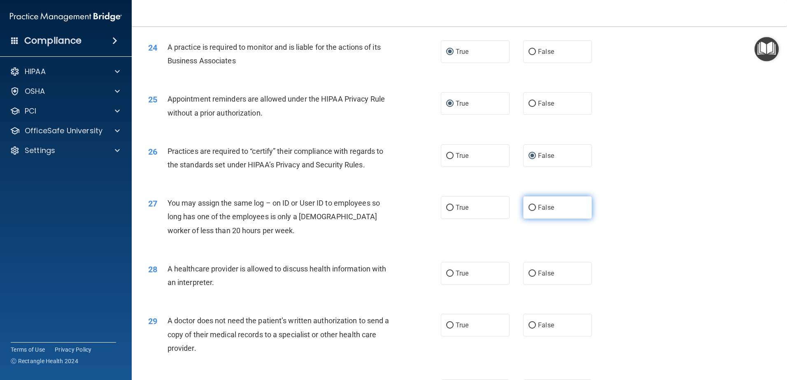
click at [530, 207] on input "False" at bounding box center [531, 208] width 7 height 6
radio input "true"
click at [449, 273] on input "True" at bounding box center [449, 274] width 7 height 6
radio input "true"
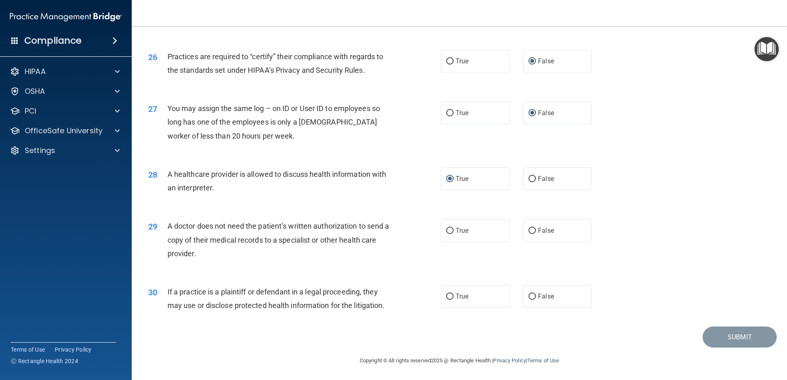
scroll to position [1535, 0]
click at [447, 231] on input "True" at bounding box center [449, 231] width 7 height 6
radio input "true"
click at [447, 299] on input "True" at bounding box center [449, 296] width 7 height 6
radio input "true"
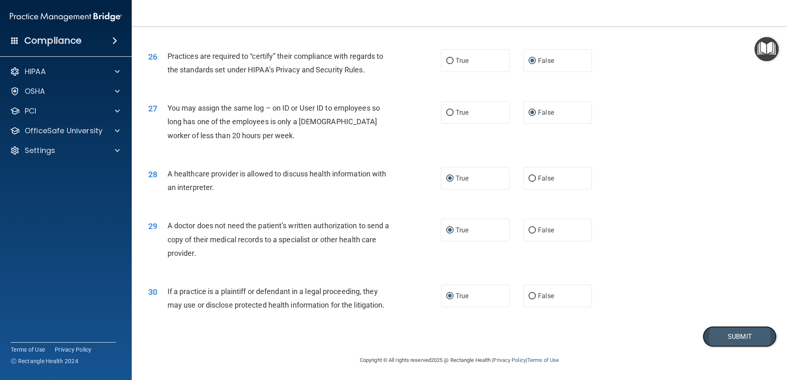
click at [736, 334] on button "Submit" at bounding box center [739, 336] width 74 height 21
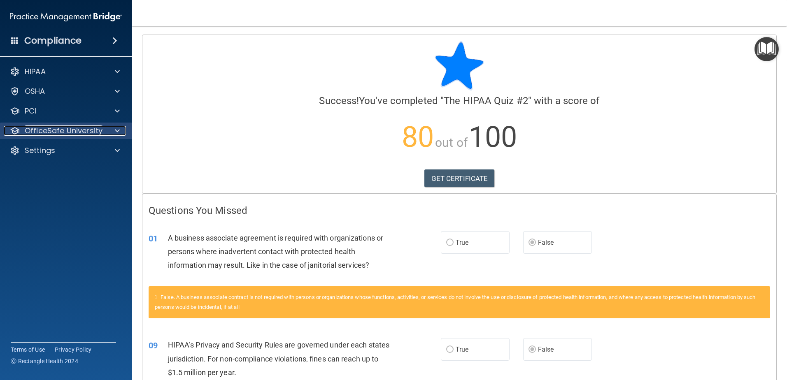
click at [35, 131] on p "OfficeSafe University" at bounding box center [64, 131] width 78 height 10
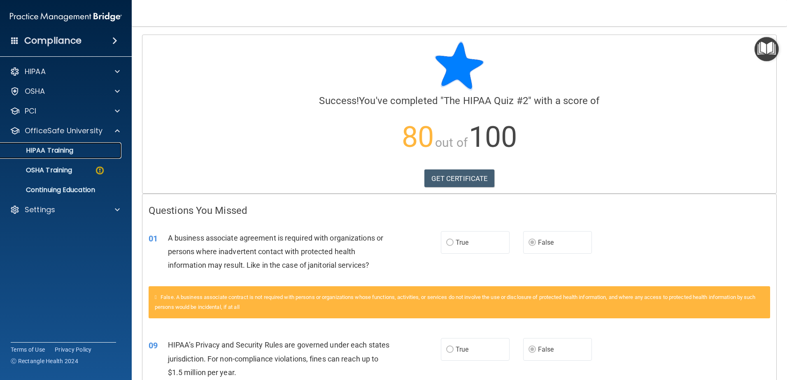
click at [56, 146] on p "HIPAA Training" at bounding box center [39, 150] width 68 height 8
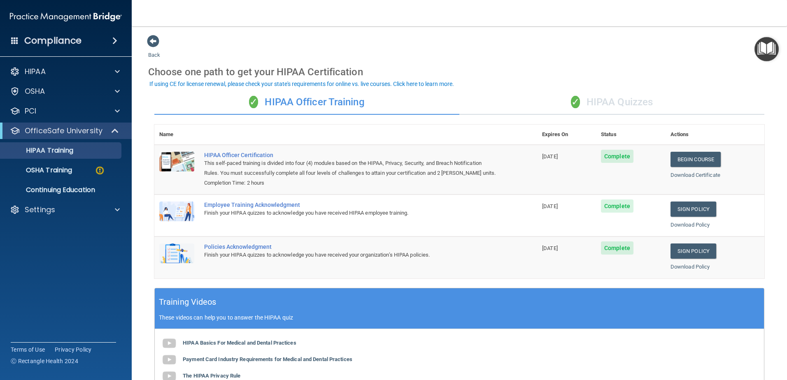
click at [593, 101] on div "✓ HIPAA Quizzes" at bounding box center [611, 102] width 305 height 25
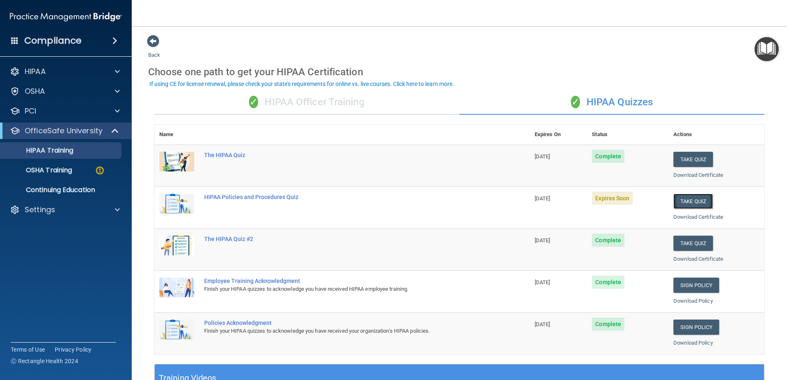
click at [689, 200] on button "Take Quiz" at bounding box center [692, 201] width 39 height 15
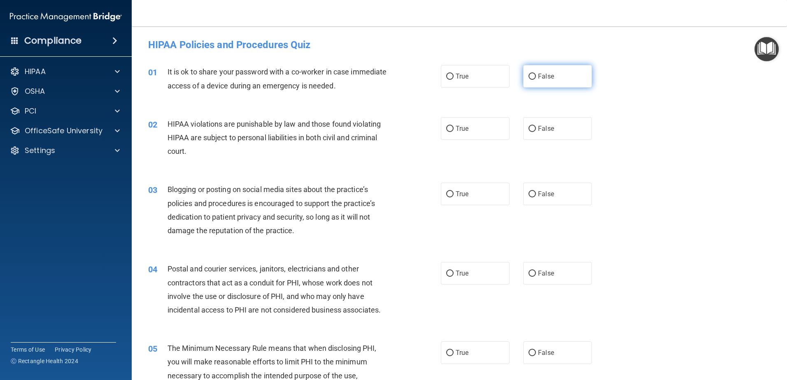
click at [528, 74] on input "False" at bounding box center [531, 77] width 7 height 6
radio input "true"
click at [448, 126] on input "True" at bounding box center [449, 129] width 7 height 6
radio input "true"
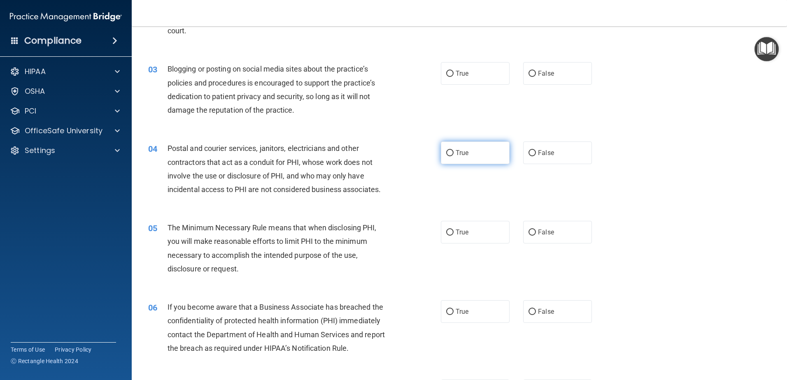
scroll to position [123, 0]
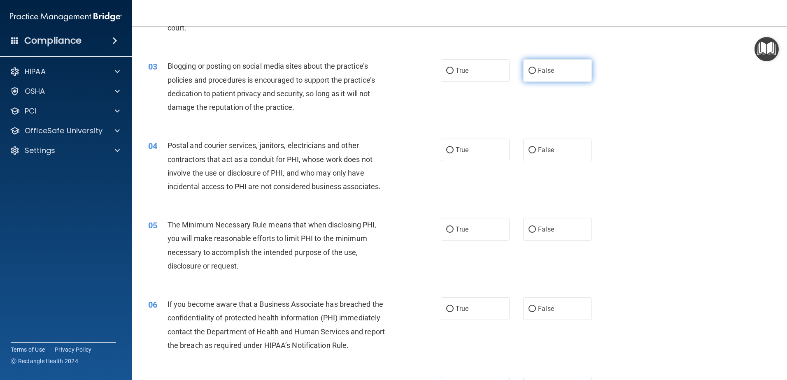
click at [528, 69] on input "False" at bounding box center [531, 71] width 7 height 6
radio input "true"
click at [447, 149] on input "True" at bounding box center [449, 150] width 7 height 6
radio input "true"
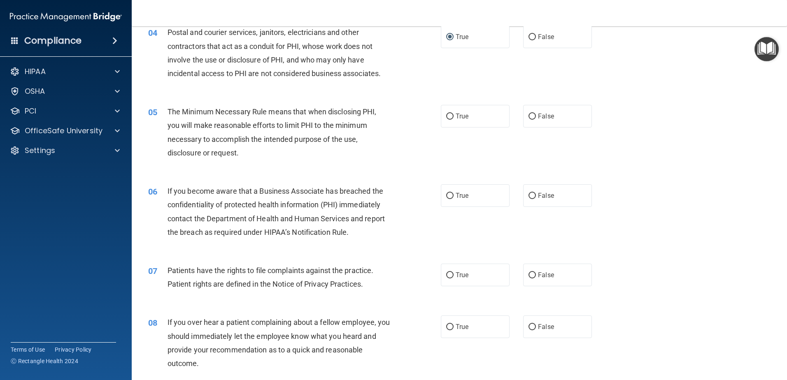
scroll to position [247, 0]
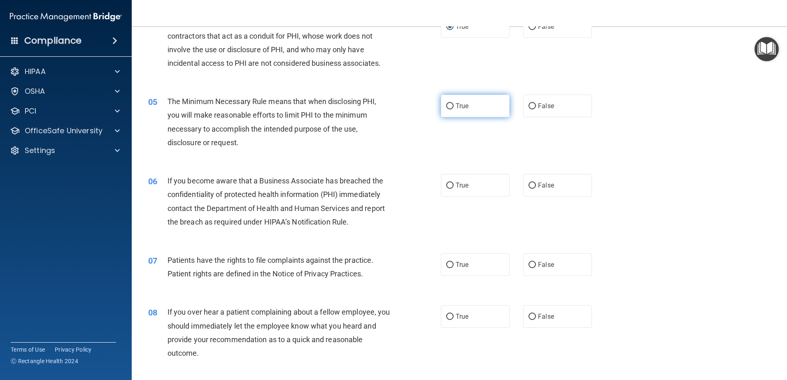
click at [450, 104] on input "True" at bounding box center [449, 106] width 7 height 6
radio input "true"
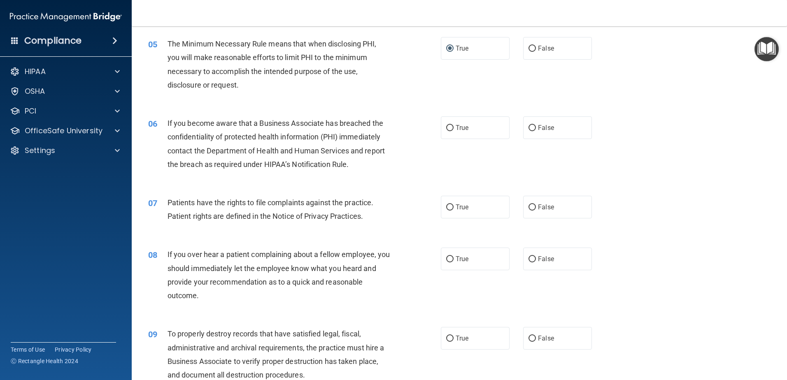
scroll to position [329, 0]
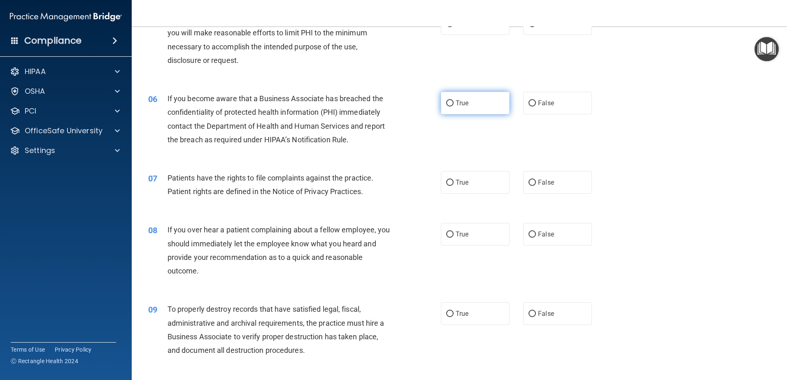
click at [446, 102] on input "True" at bounding box center [449, 103] width 7 height 6
radio input "true"
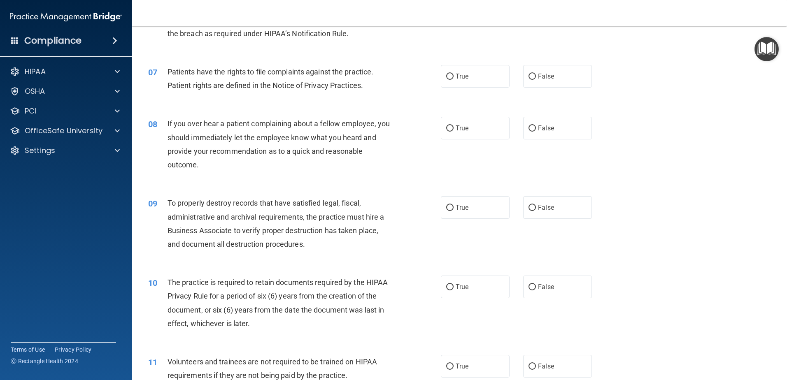
scroll to position [453, 0]
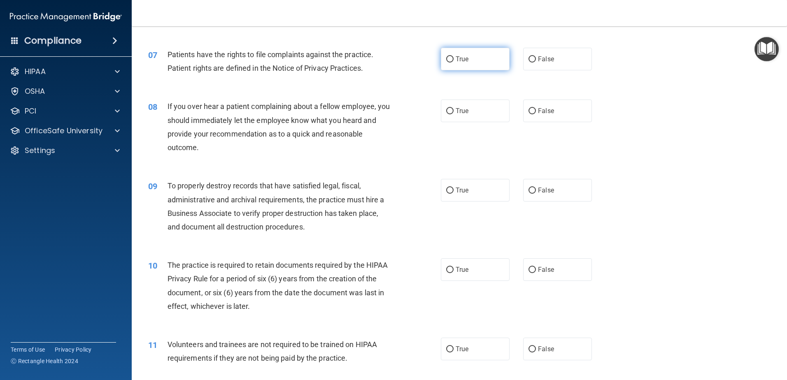
click at [448, 57] on input "True" at bounding box center [449, 59] width 7 height 6
radio input "true"
click at [530, 110] on input "False" at bounding box center [531, 111] width 7 height 6
radio input "true"
click at [446, 190] on input "True" at bounding box center [449, 191] width 7 height 6
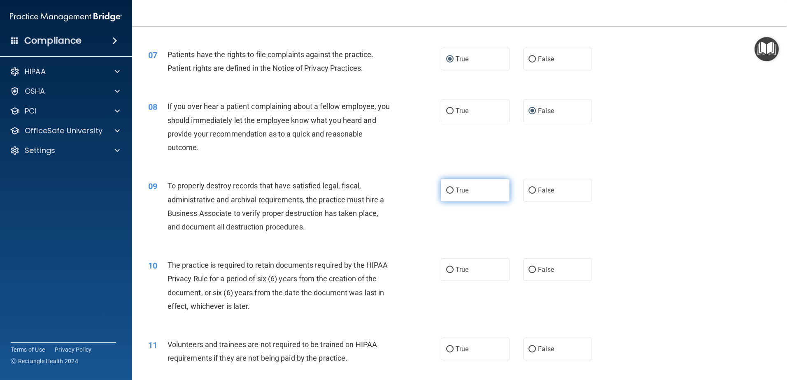
radio input "true"
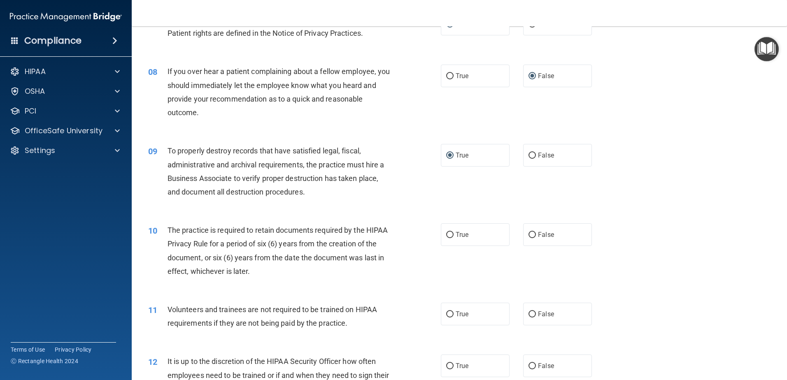
scroll to position [535, 0]
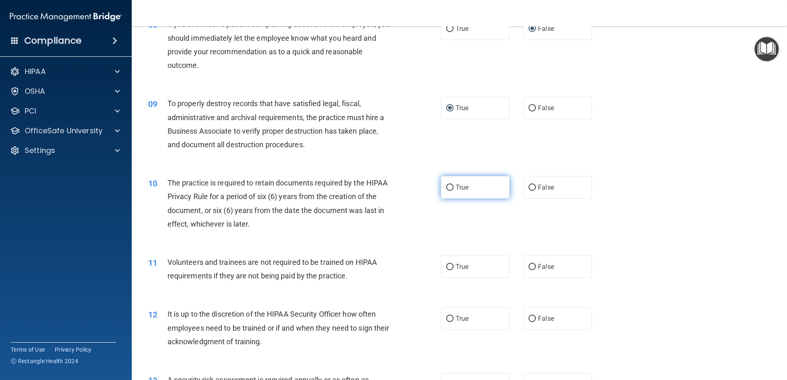
click at [449, 185] on input "True" at bounding box center [449, 188] width 7 height 6
radio input "true"
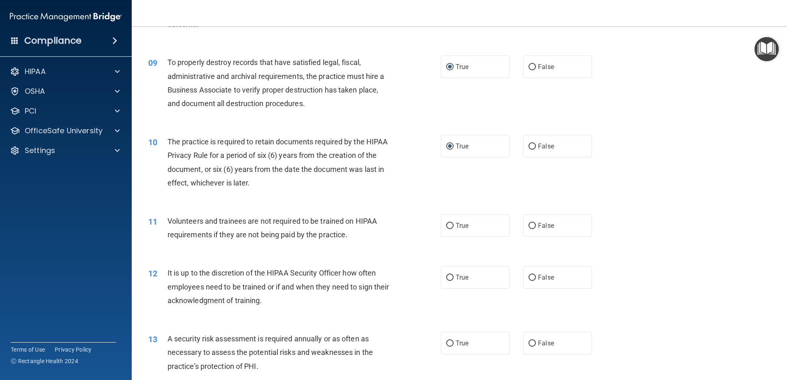
scroll to position [617, 0]
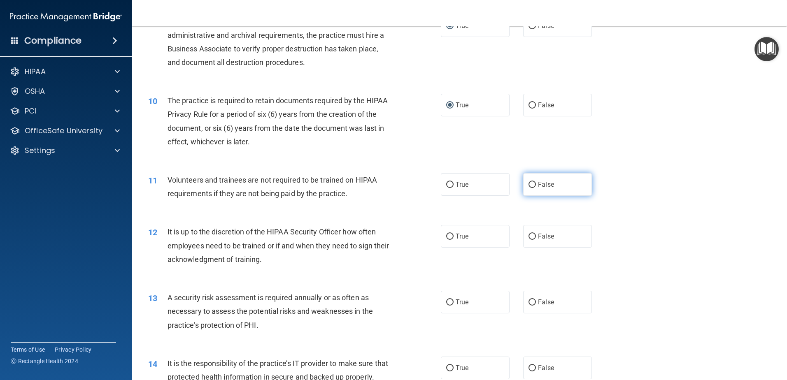
click at [531, 182] on input "False" at bounding box center [531, 185] width 7 height 6
radio input "true"
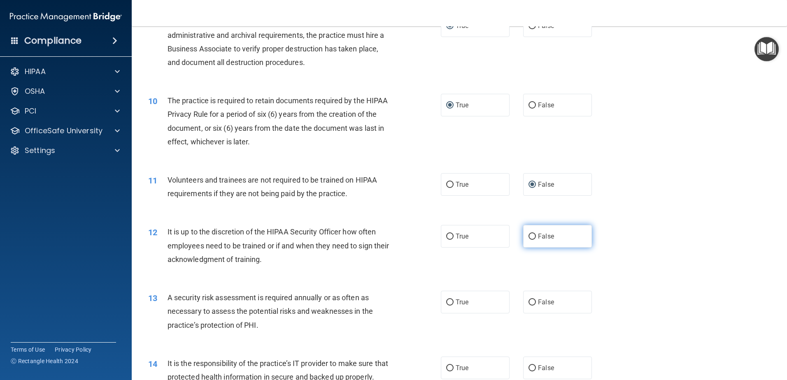
click at [531, 236] on input "False" at bounding box center [531, 237] width 7 height 6
radio input "true"
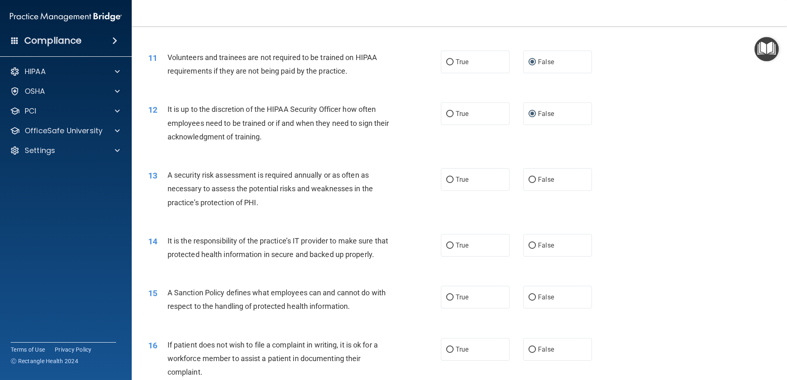
scroll to position [741, 0]
click at [448, 177] on input "True" at bounding box center [449, 179] width 7 height 6
radio input "true"
click at [528, 243] on input "False" at bounding box center [531, 245] width 7 height 6
radio input "true"
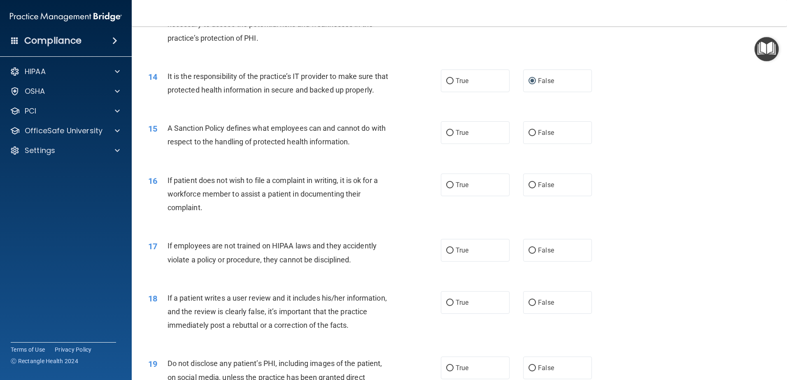
scroll to position [905, 0]
click at [447, 135] on input "True" at bounding box center [449, 132] width 7 height 6
radio input "true"
click at [446, 188] on input "True" at bounding box center [449, 184] width 7 height 6
radio input "true"
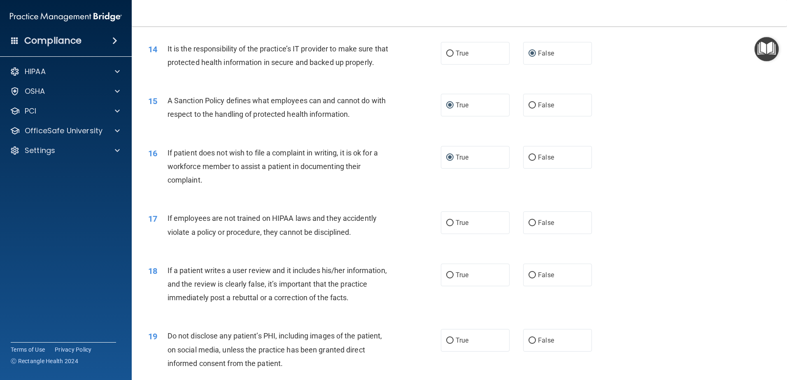
scroll to position [946, 0]
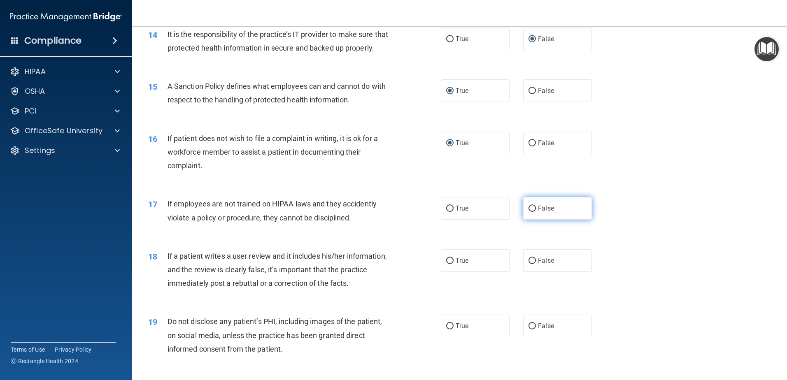
drag, startPoint x: 530, startPoint y: 221, endPoint x: 519, endPoint y: 223, distance: 11.5
click at [530, 212] on input "False" at bounding box center [531, 209] width 7 height 6
radio input "true"
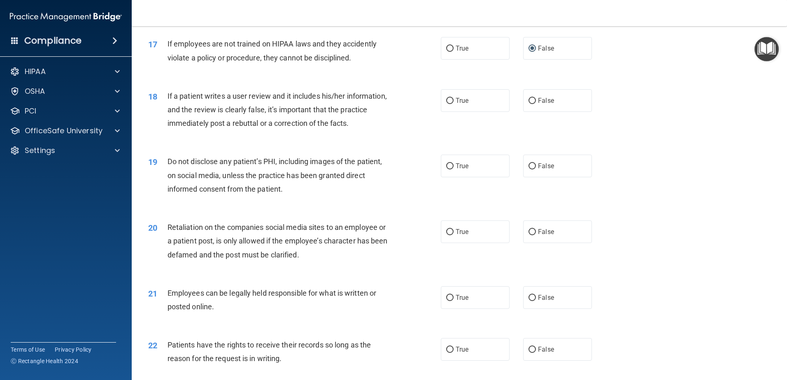
scroll to position [1111, 0]
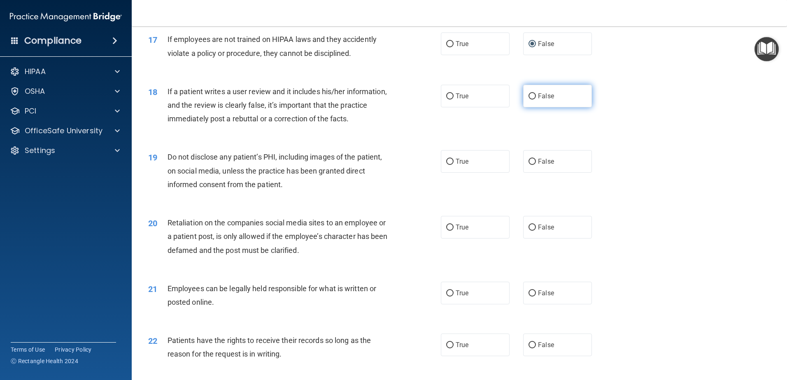
click at [531, 100] on input "False" at bounding box center [531, 96] width 7 height 6
radio input "true"
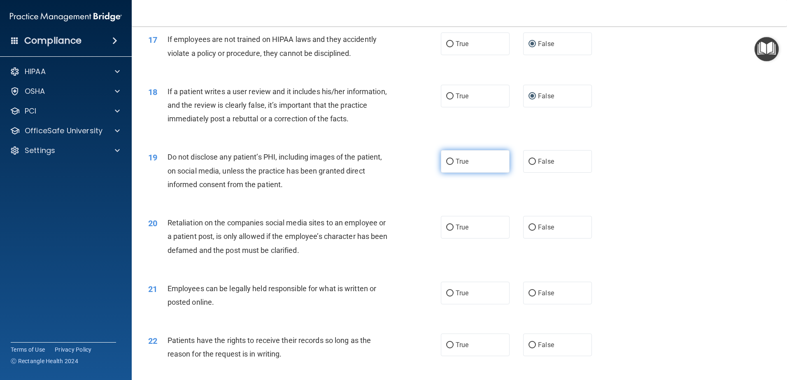
click at [446, 165] on input "True" at bounding box center [449, 162] width 7 height 6
radio input "true"
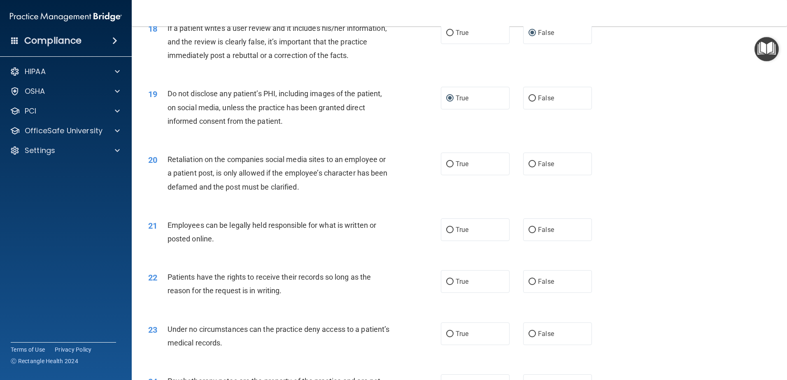
scroll to position [1193, 0]
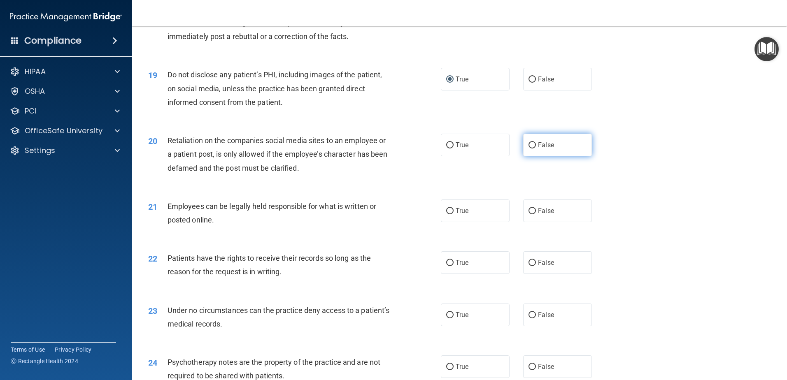
click at [529, 149] on input "False" at bounding box center [531, 145] width 7 height 6
radio input "true"
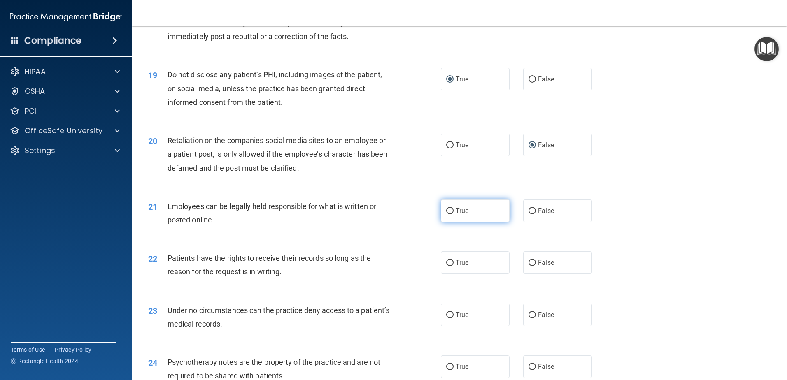
click at [446, 214] on input "True" at bounding box center [449, 211] width 7 height 6
radio input "true"
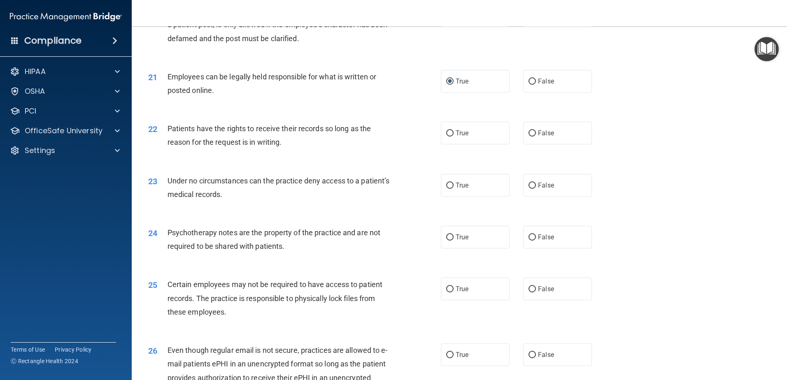
scroll to position [1358, 0]
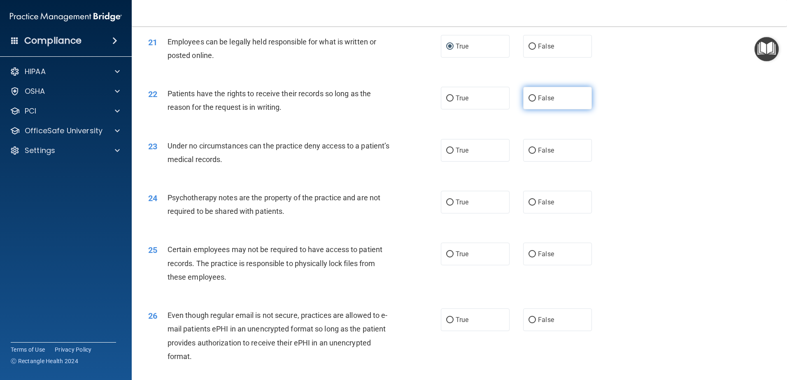
click at [529, 102] on input "False" at bounding box center [531, 98] width 7 height 6
radio input "true"
click at [528, 154] on input "False" at bounding box center [531, 151] width 7 height 6
radio input "true"
click at [446, 206] on input "True" at bounding box center [449, 203] width 7 height 6
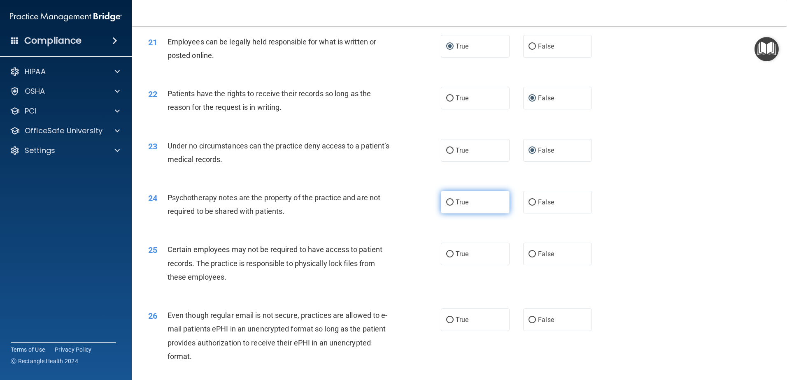
radio input "true"
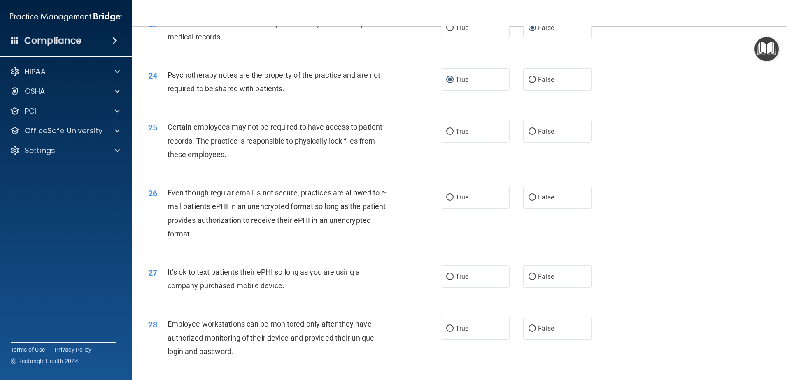
scroll to position [1481, 0]
click at [447, 134] on input "True" at bounding box center [449, 131] width 7 height 6
radio input "true"
click at [529, 200] on input "False" at bounding box center [531, 197] width 7 height 6
radio input "true"
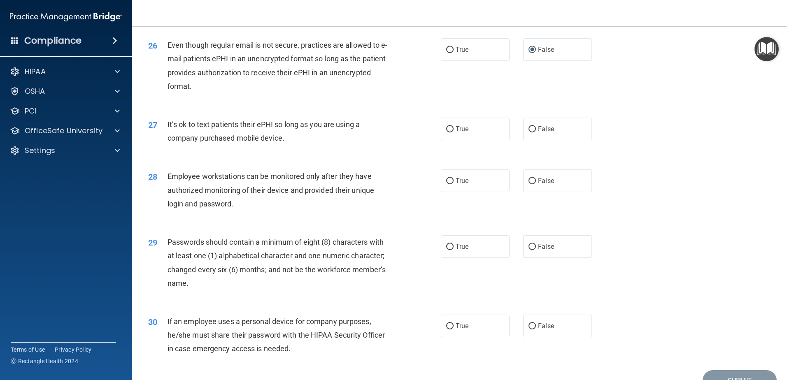
scroll to position [1646, 0]
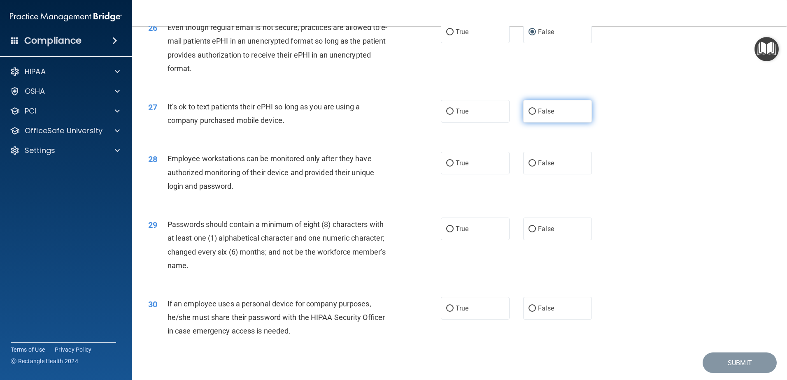
click at [533, 123] on label "False" at bounding box center [557, 111] width 69 height 23
click at [533, 115] on input "False" at bounding box center [531, 112] width 7 height 6
radio input "true"
click at [529, 167] on input "False" at bounding box center [531, 163] width 7 height 6
radio input "true"
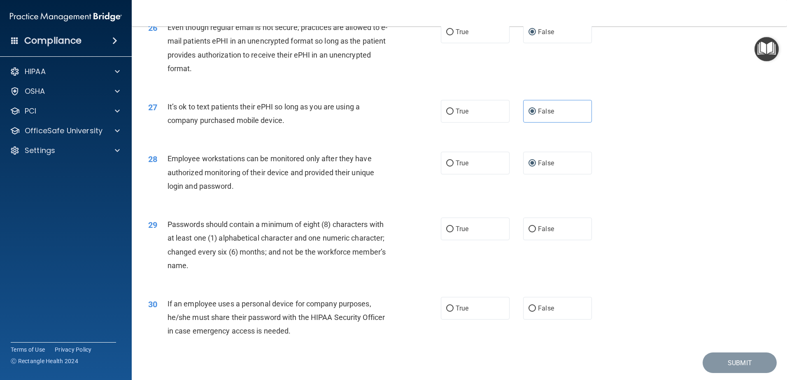
scroll to position [1685, 0]
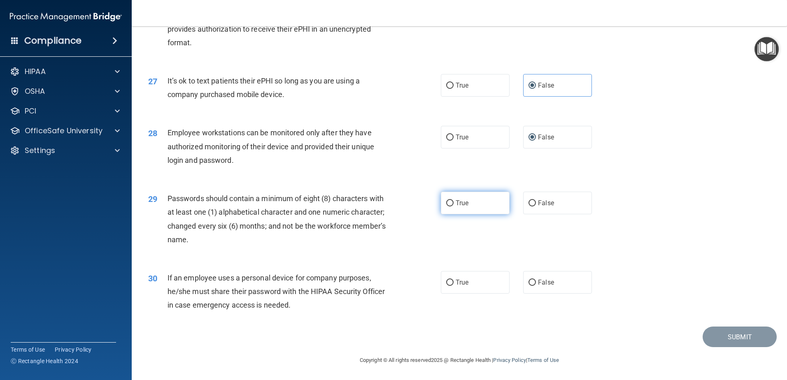
click at [450, 203] on input "True" at bounding box center [449, 203] width 7 height 6
radio input "true"
click at [529, 281] on input "False" at bounding box center [531, 283] width 7 height 6
radio input "true"
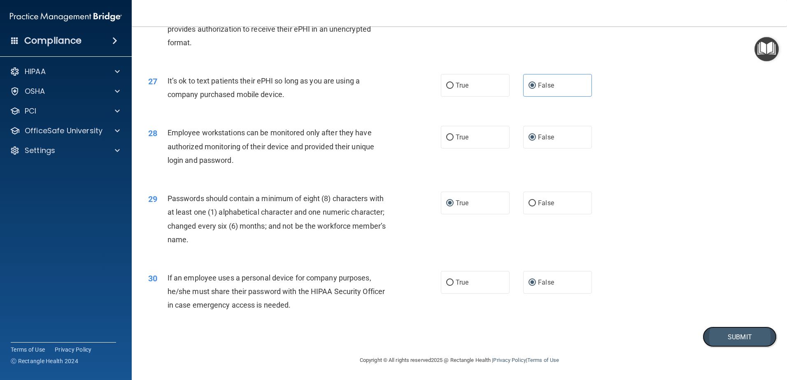
click at [729, 332] on button "Submit" at bounding box center [739, 337] width 74 height 21
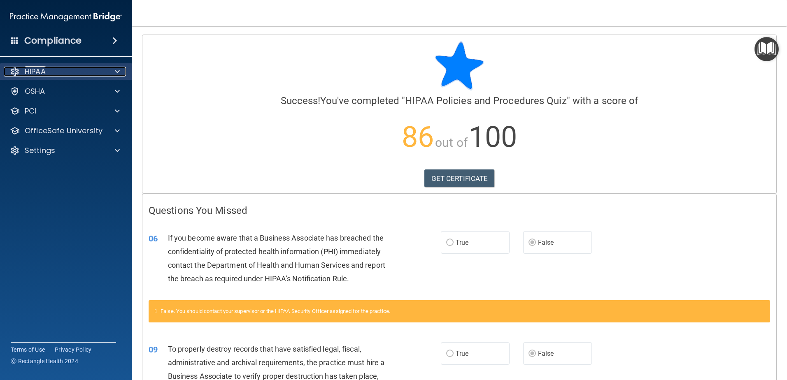
click at [48, 70] on div "HIPAA" at bounding box center [55, 72] width 102 height 10
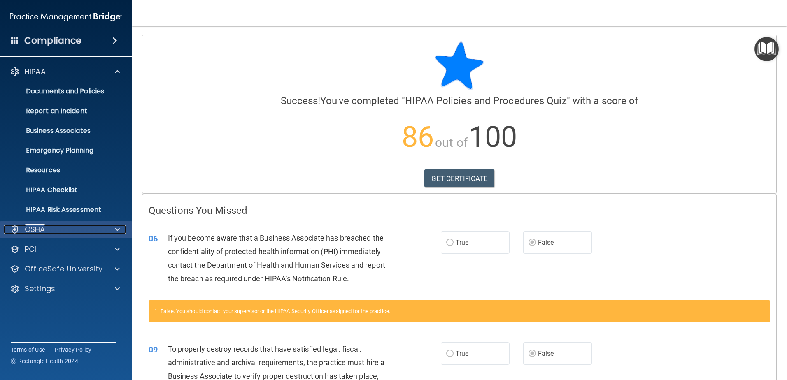
click at [40, 228] on p "OSHA" at bounding box center [35, 230] width 21 height 10
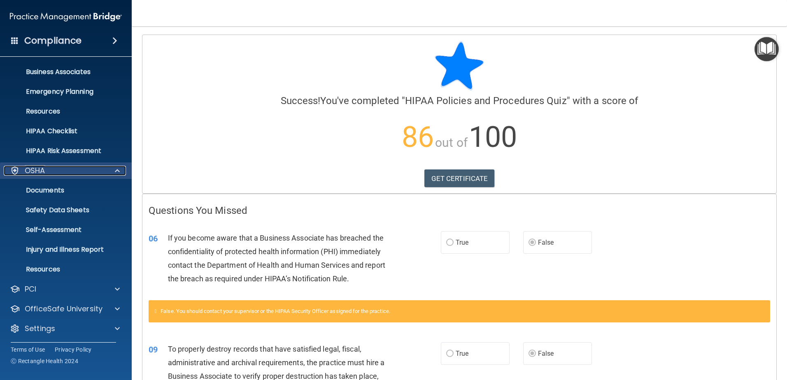
scroll to position [60, 0]
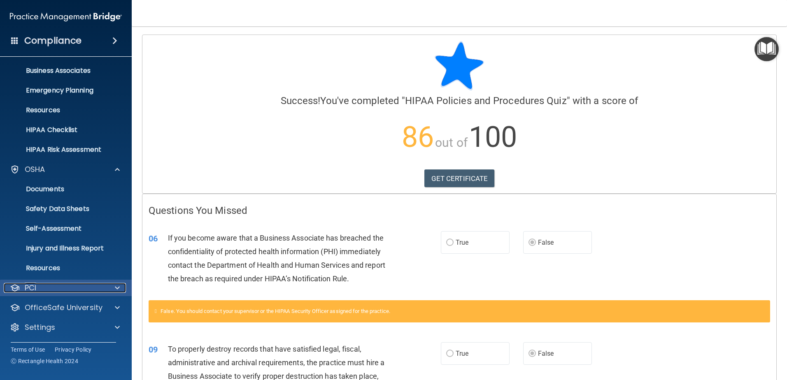
click at [33, 289] on p "PCI" at bounding box center [31, 288] width 12 height 10
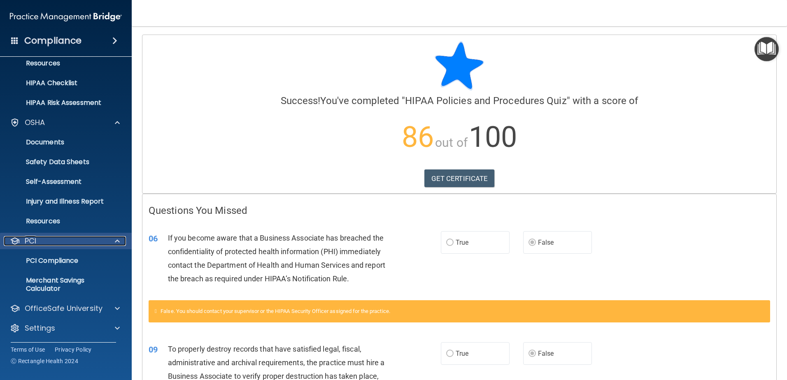
scroll to position [108, 0]
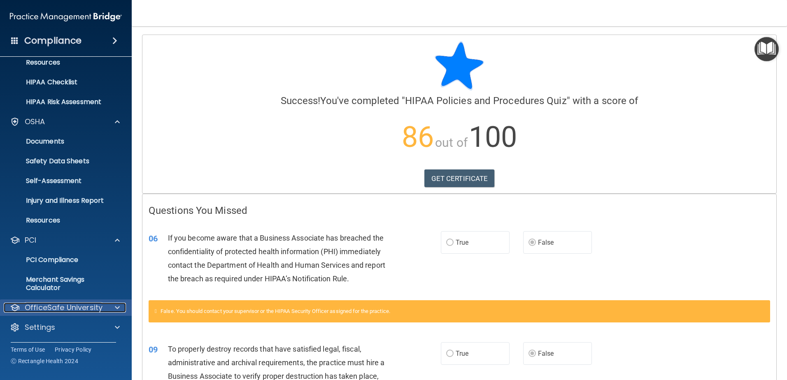
click at [30, 303] on p "OfficeSafe University" at bounding box center [64, 308] width 78 height 10
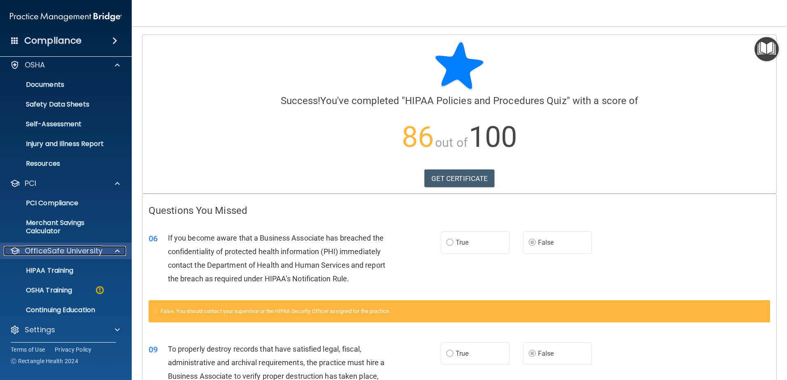
scroll to position [167, 0]
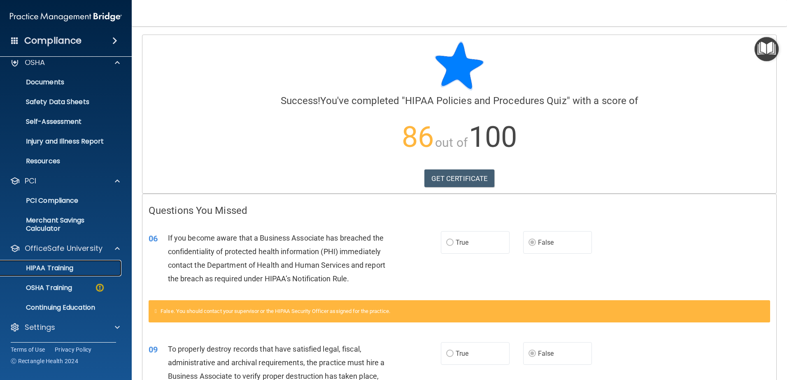
click at [33, 267] on p "HIPAA Training" at bounding box center [39, 268] width 68 height 8
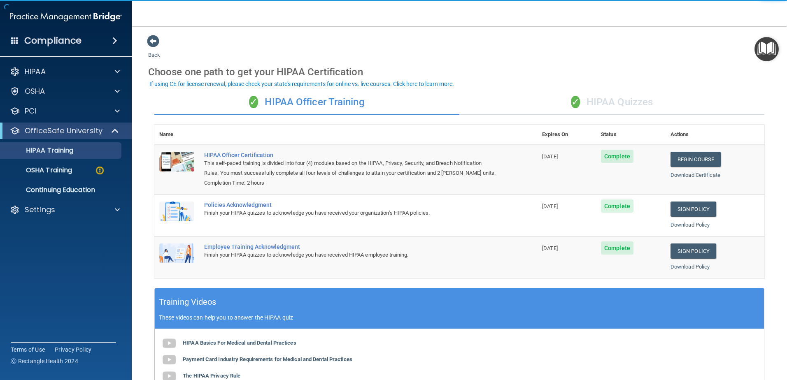
click at [624, 93] on div "✓ HIPAA Quizzes" at bounding box center [611, 102] width 305 height 25
